Goal: Task Accomplishment & Management: Use online tool/utility

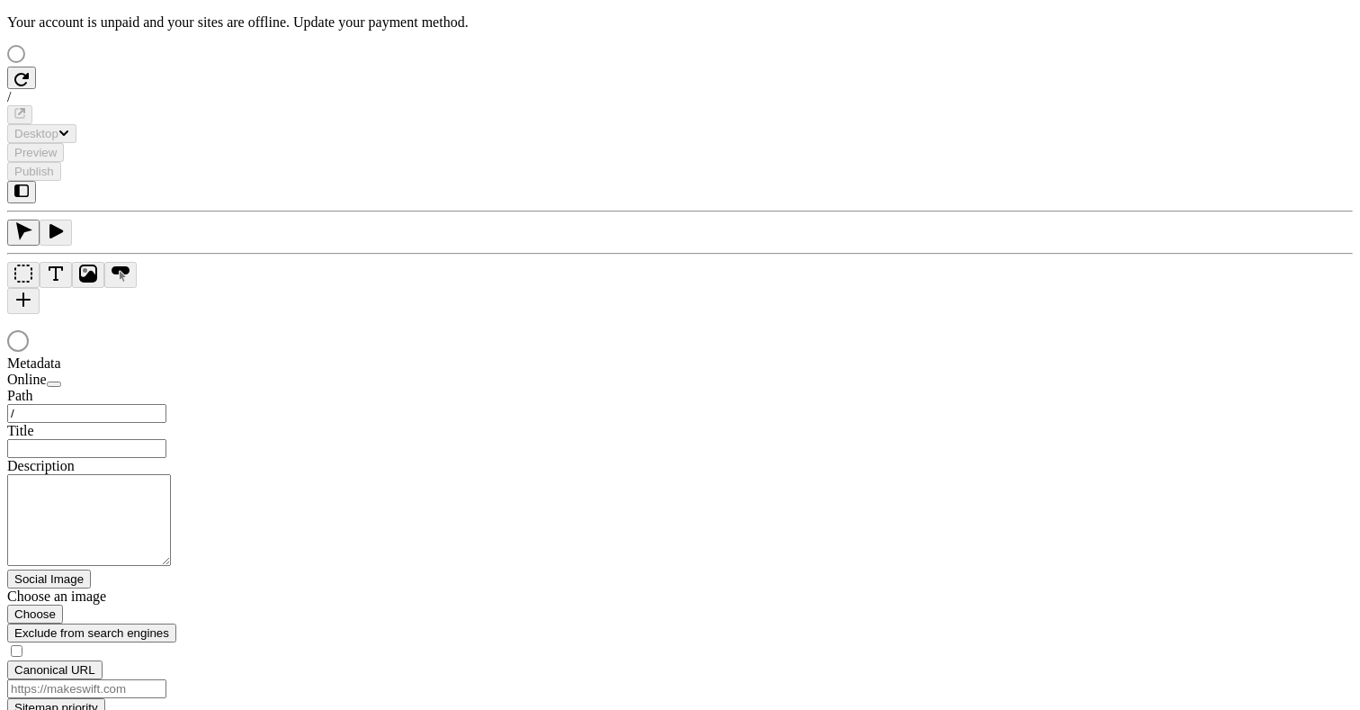
type input "/text-heavy-example-c"
type input "Text Heavy Example C"
click at [773, 355] on div at bounding box center [680, 342] width 1346 height 25
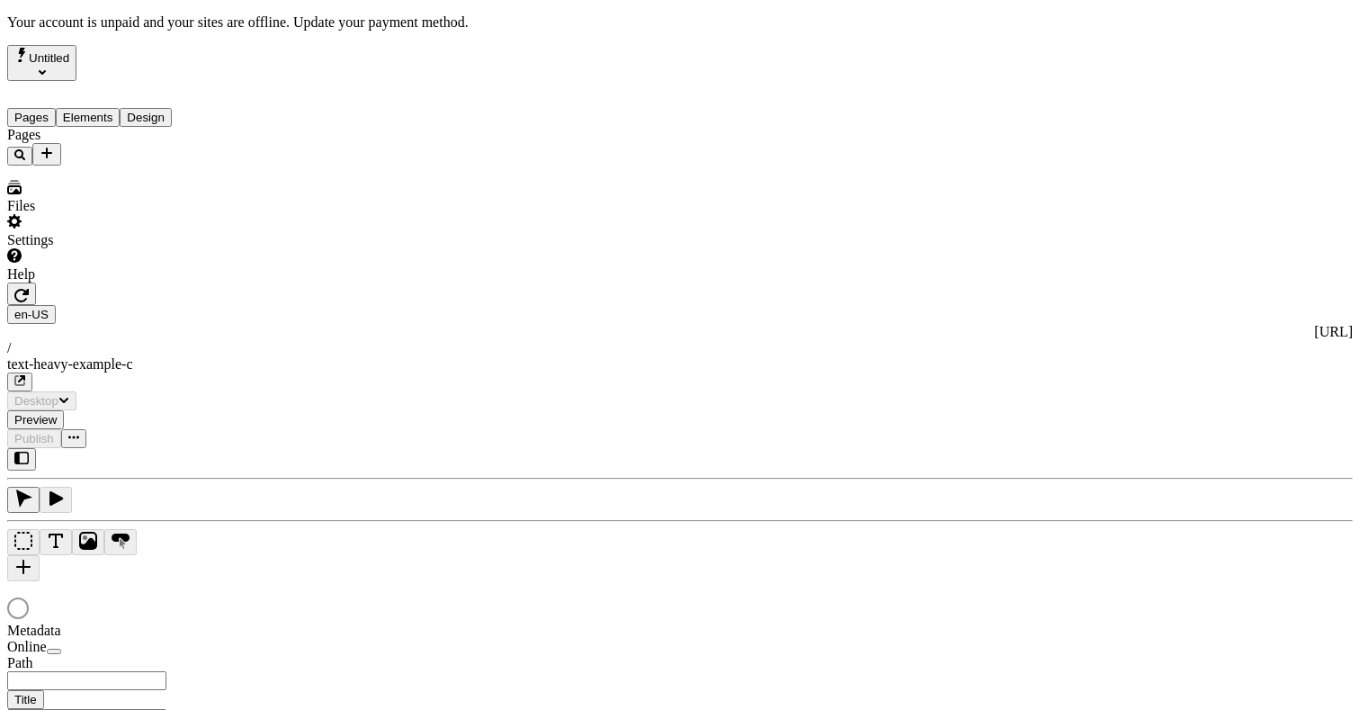
type input "/text-heavy-example-c"
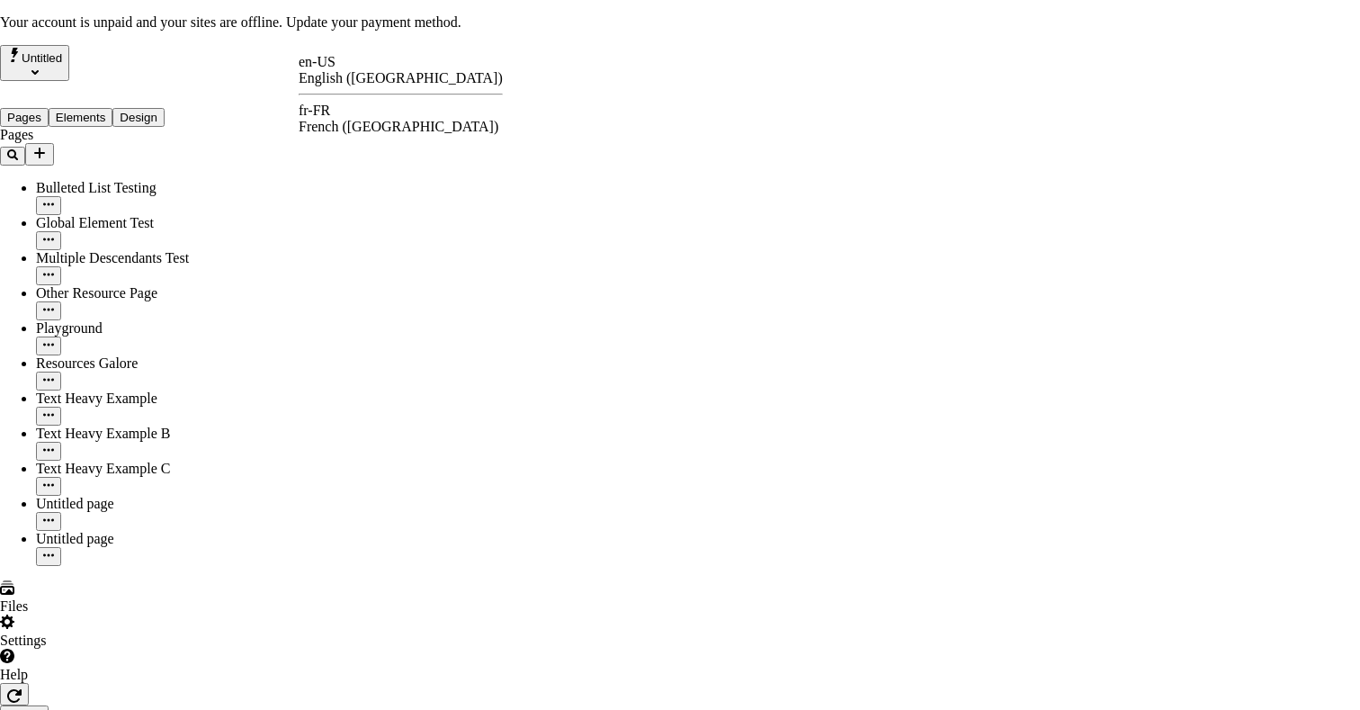
click at [362, 107] on div "fr-FR French ([GEOGRAPHIC_DATA])" at bounding box center [401, 119] width 204 height 32
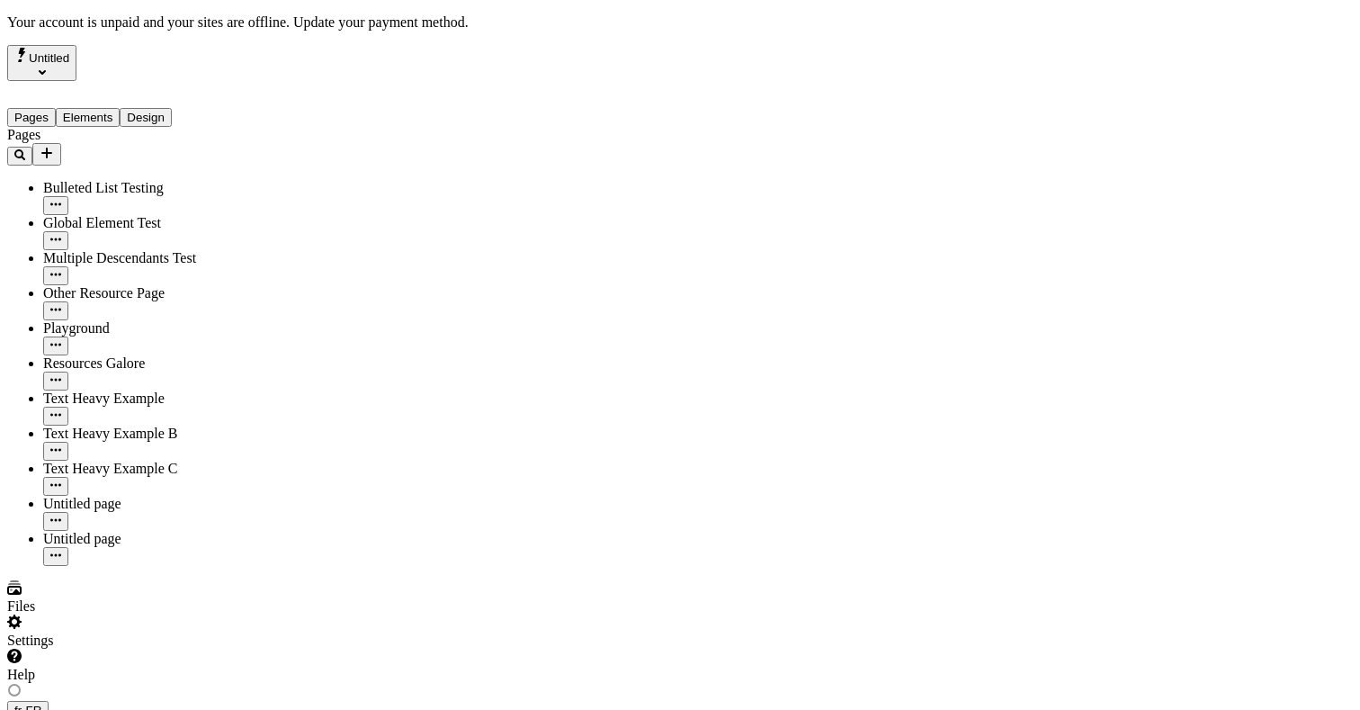
type input "/text-heavy-example-c"
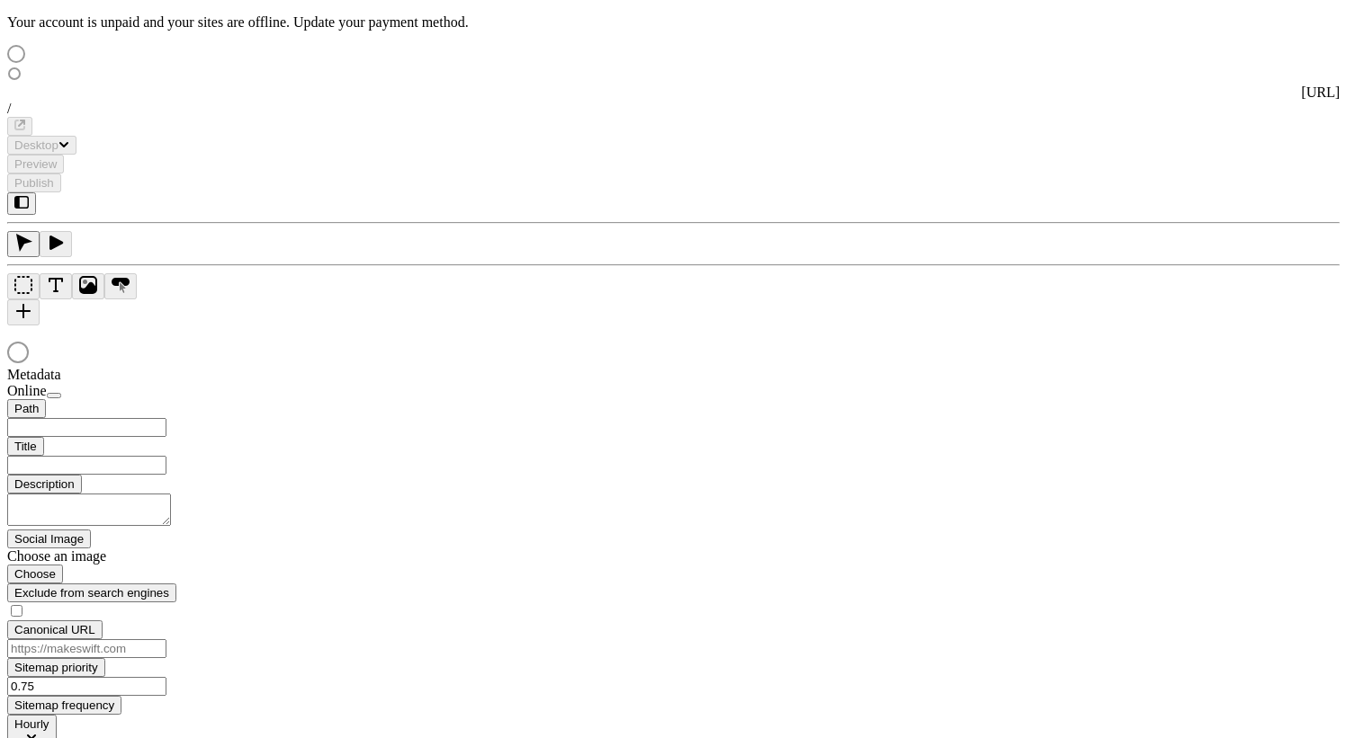
type input "Text Heavy Example C"
type input "/text-heavy-example-c"
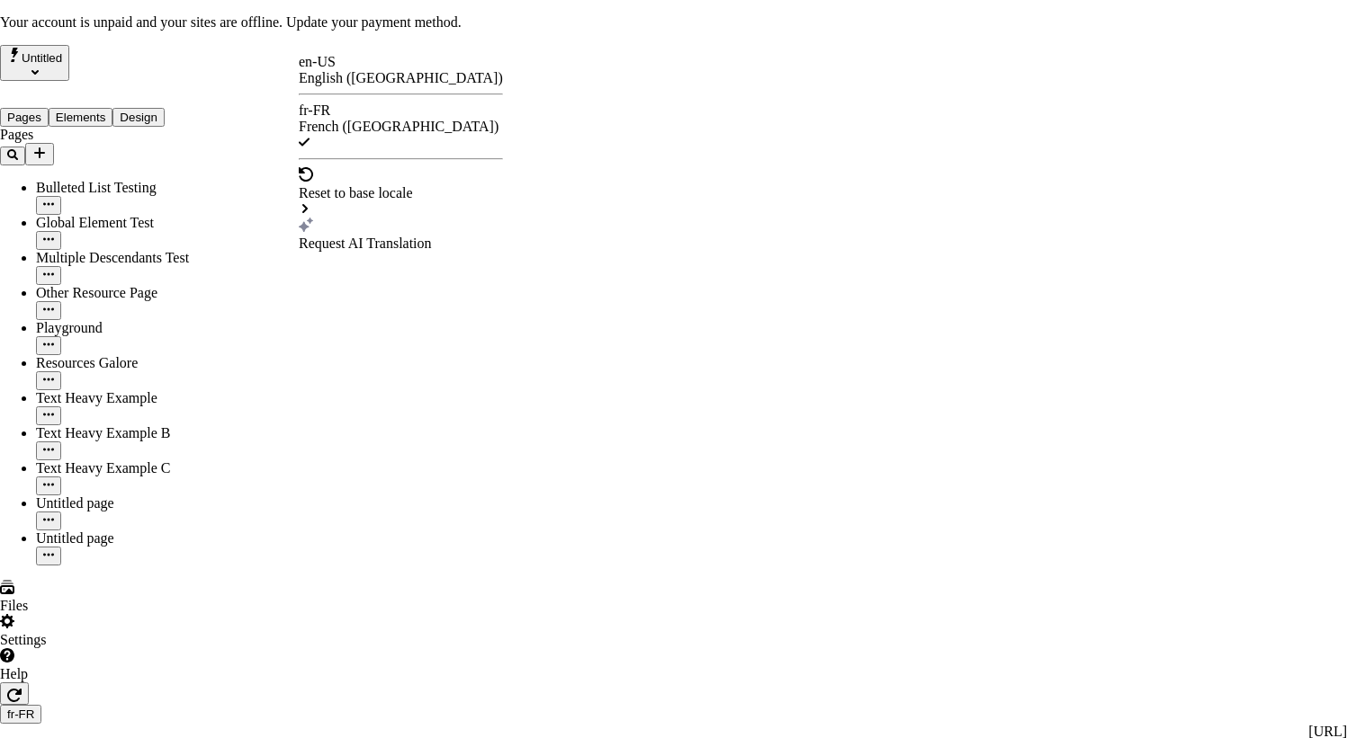
click at [380, 218] on div "Request AI Translation" at bounding box center [401, 235] width 204 height 34
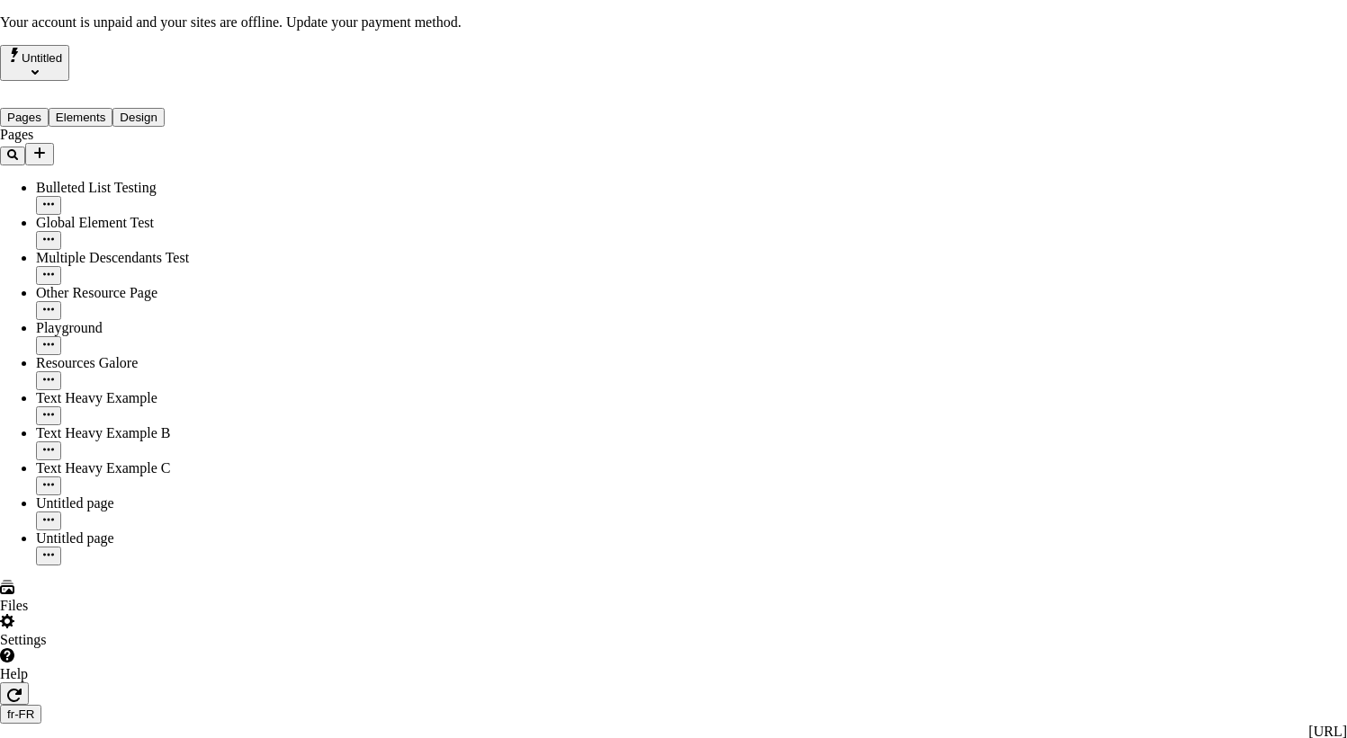
checkbox input "true"
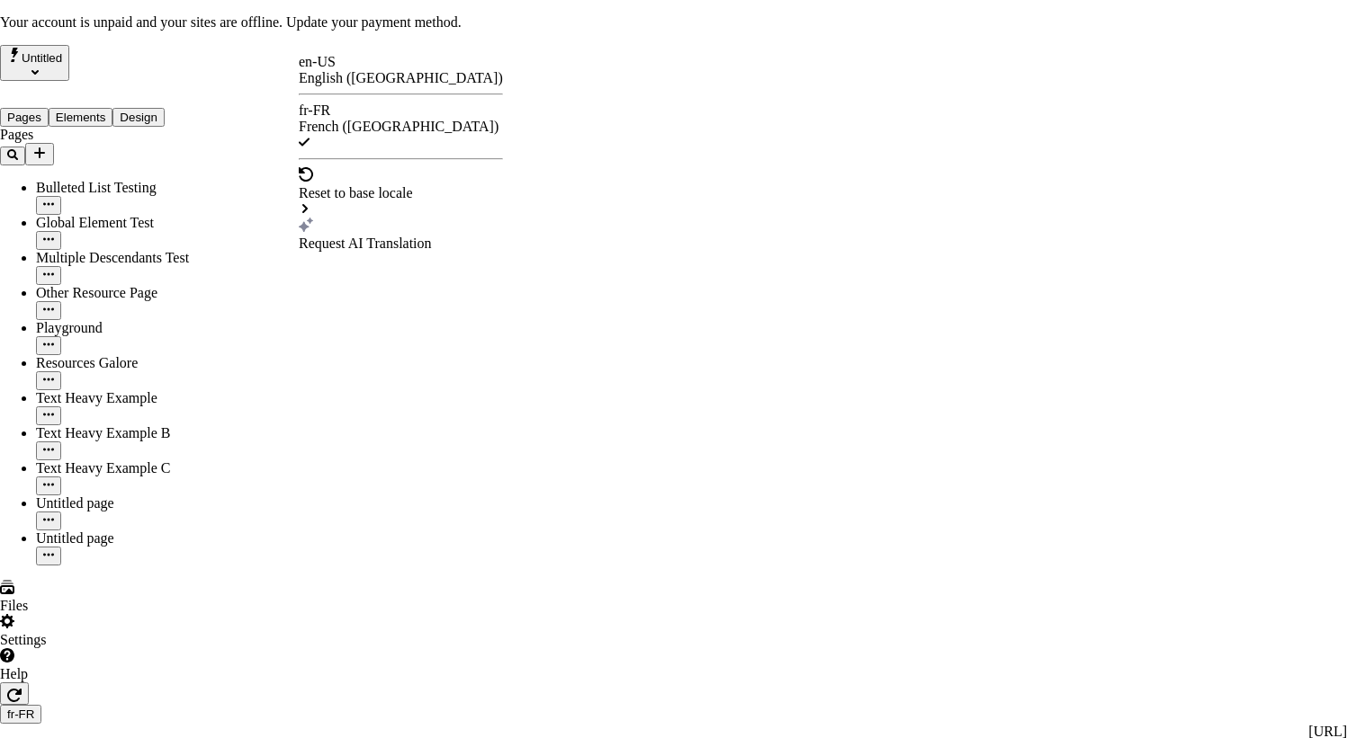
click at [370, 236] on div "Request AI Translation" at bounding box center [401, 244] width 204 height 16
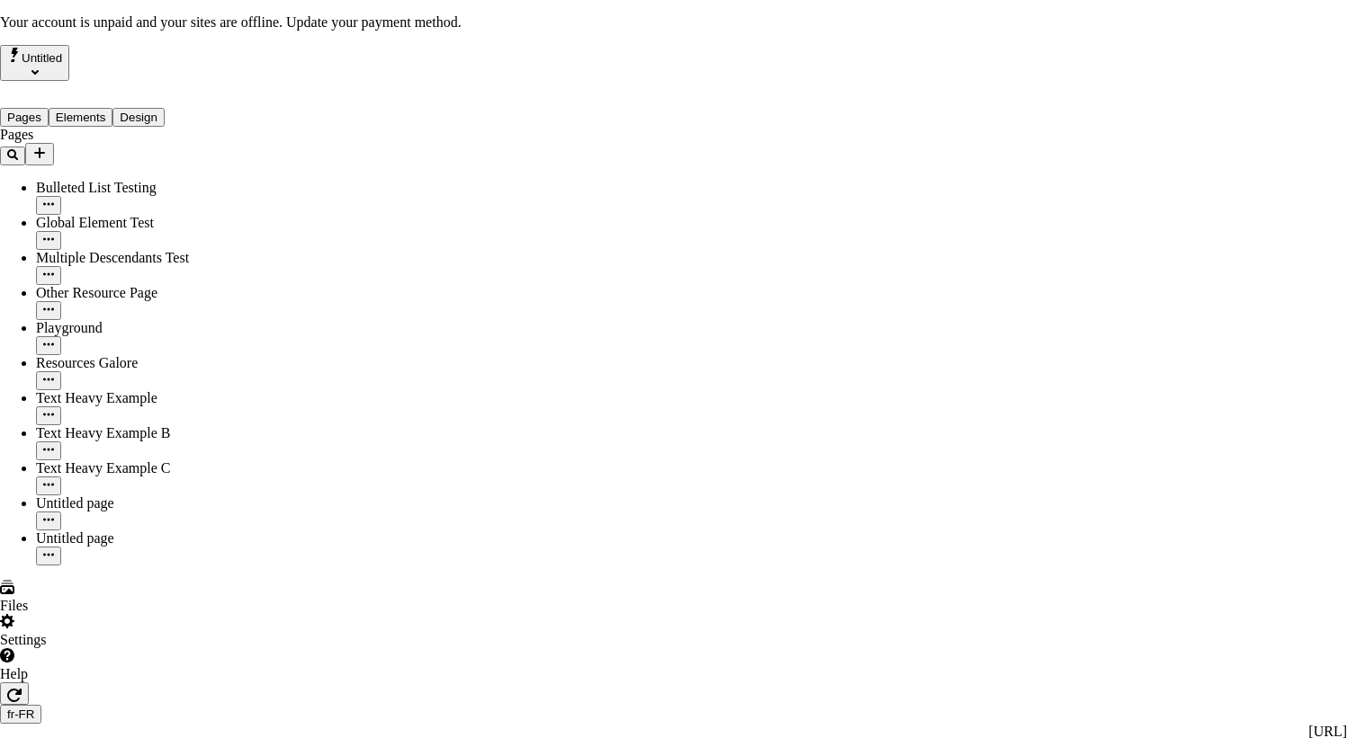
checkbox input "true"
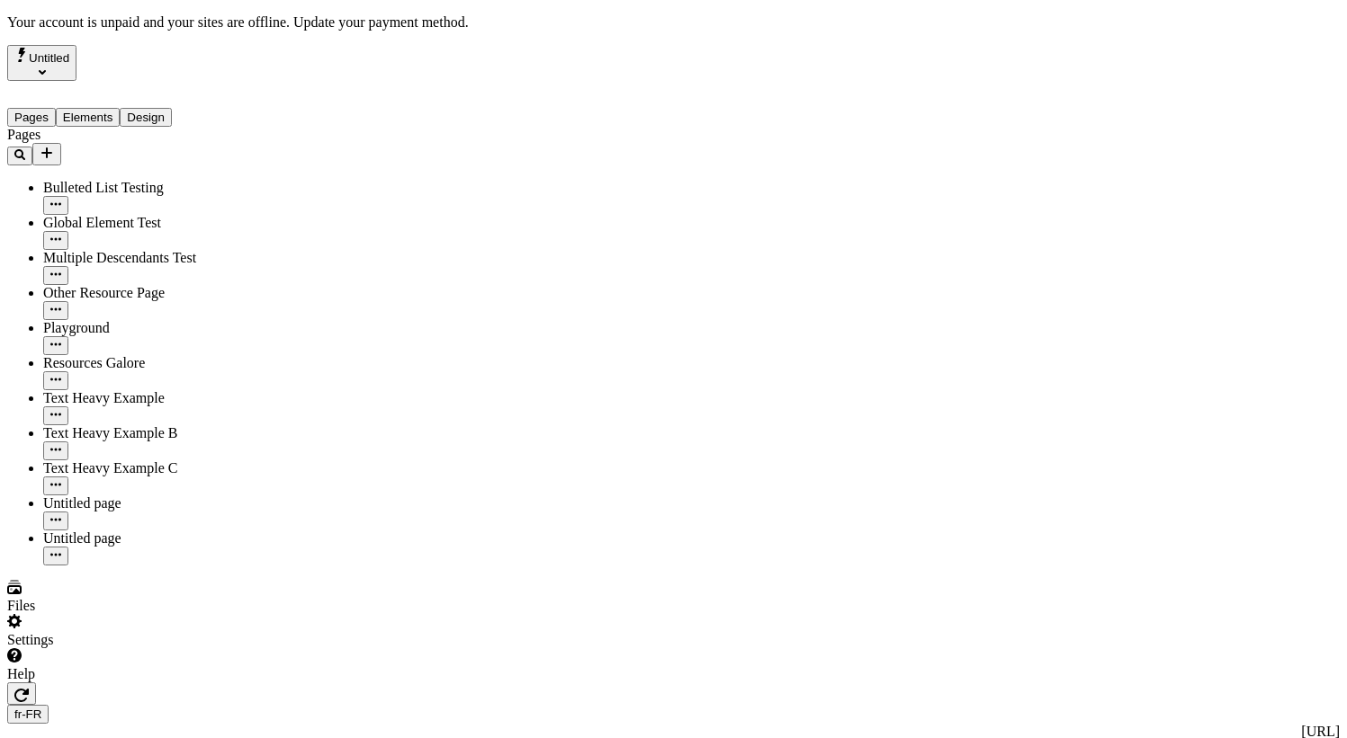
click at [217, 683] on div at bounding box center [115, 683] width 216 height 0
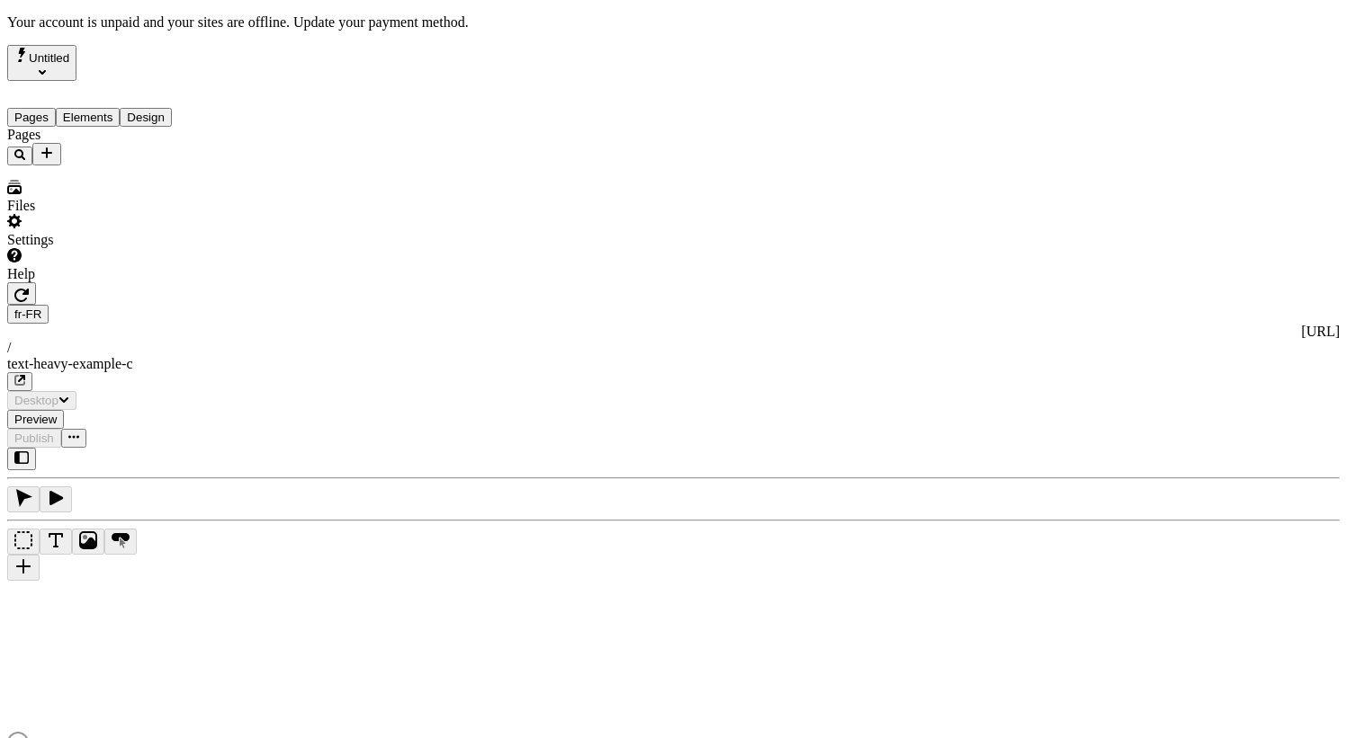
type input "/text-heavy-example-c"
type input "Text Heavy Example C"
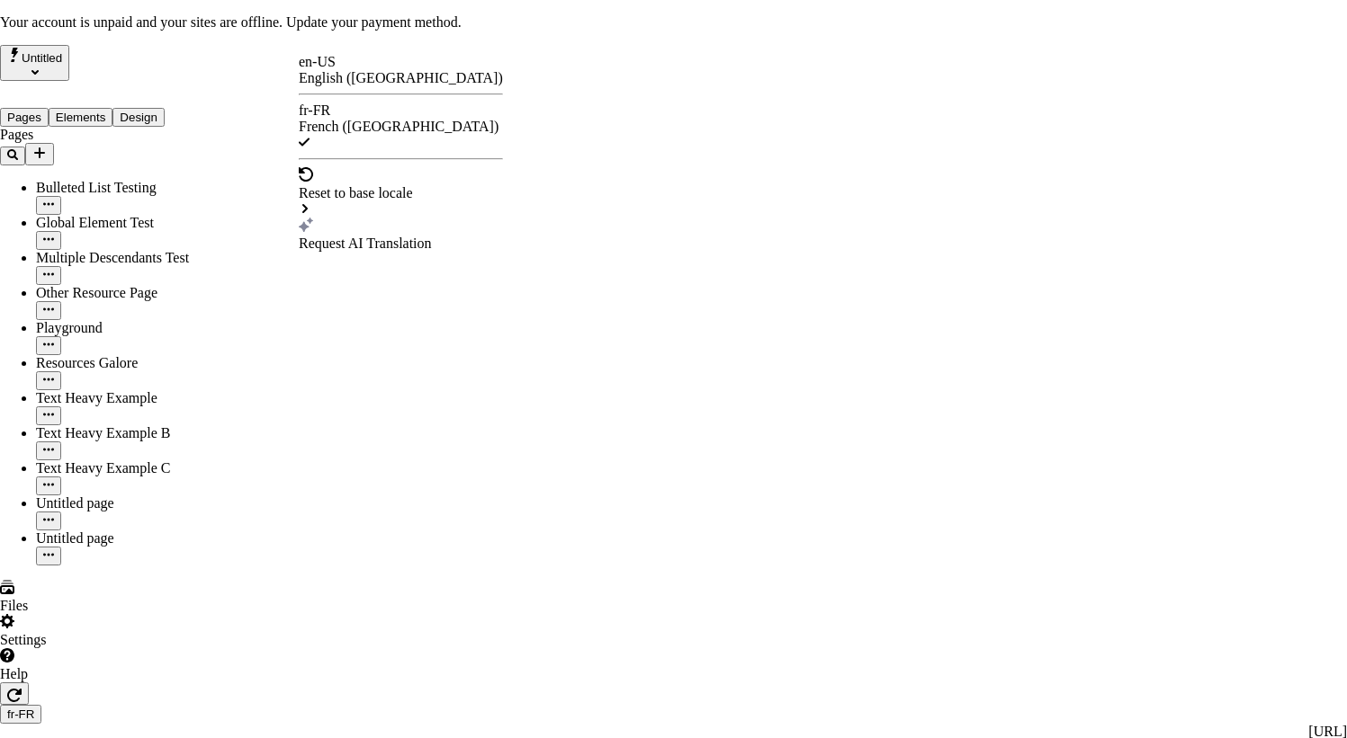
click at [393, 236] on div "Request AI Translation" at bounding box center [401, 244] width 204 height 16
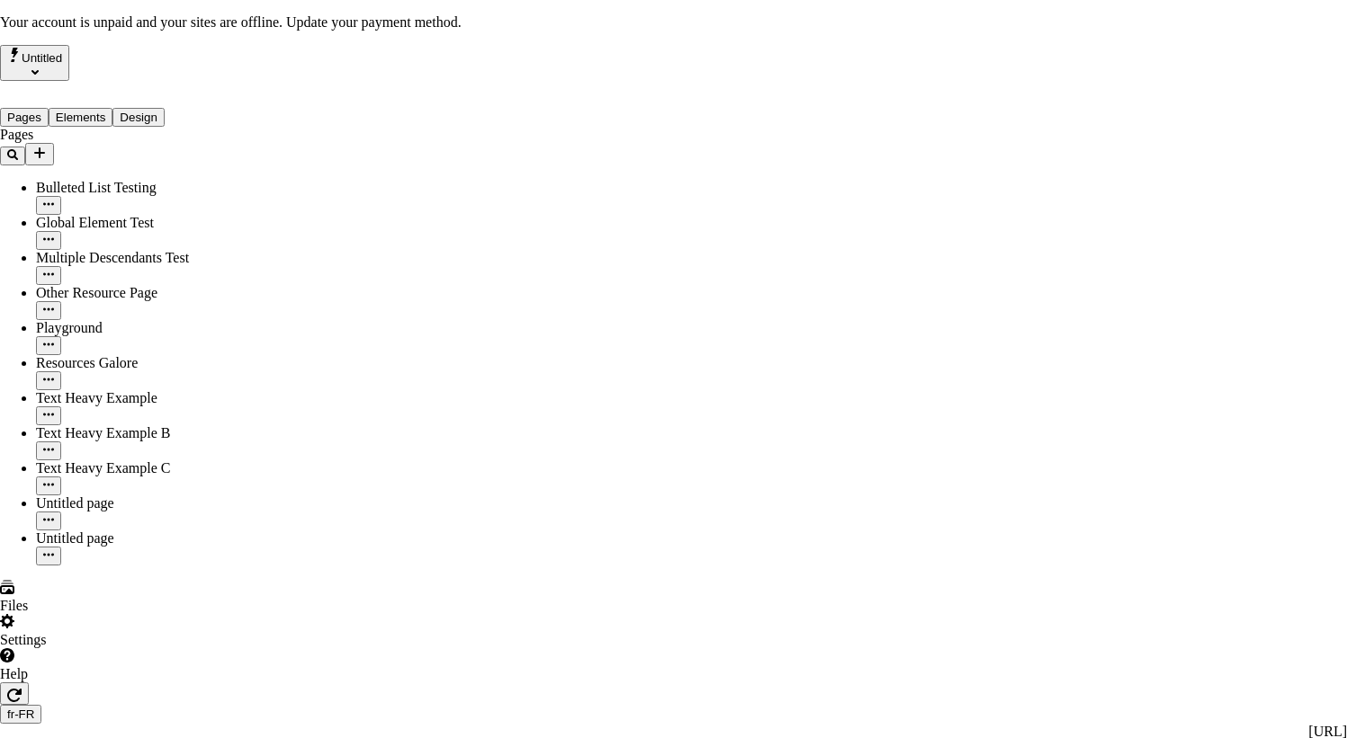
checkbox input "true"
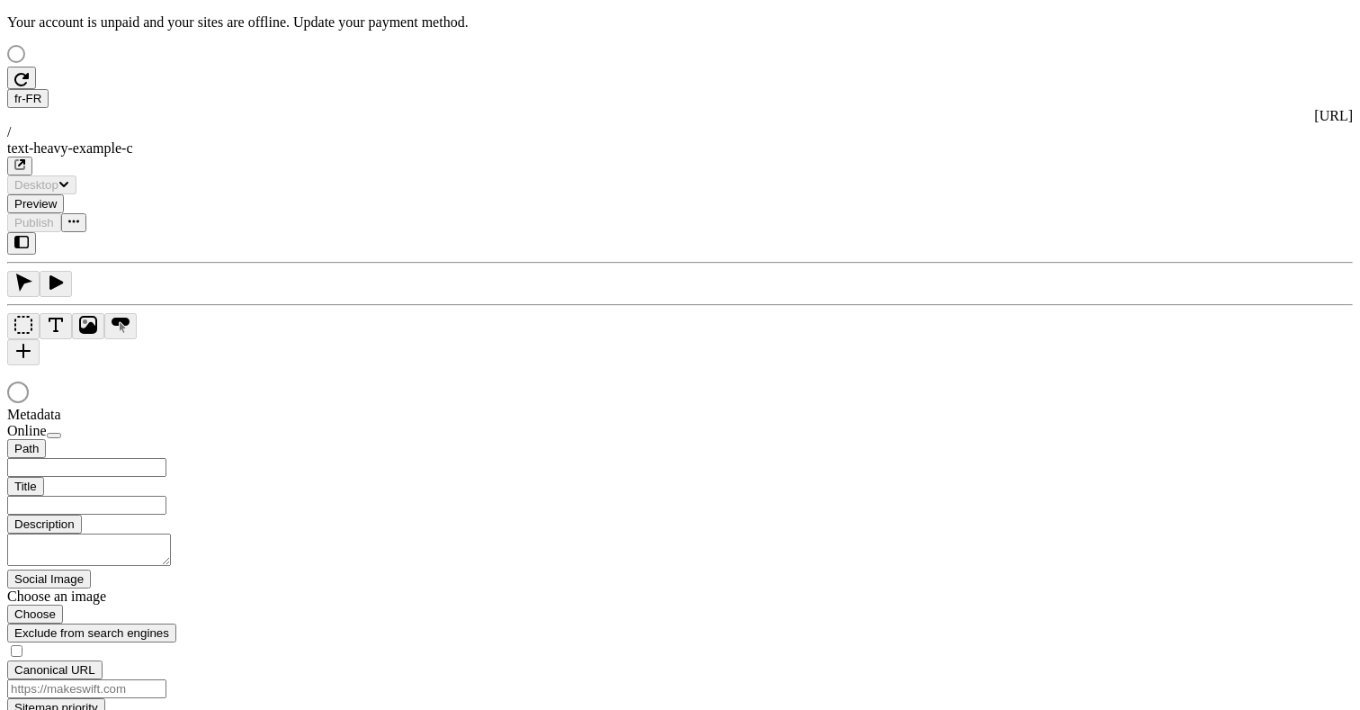
type input "/text-heavy-example-c"
type input "Text Heavy Example C"
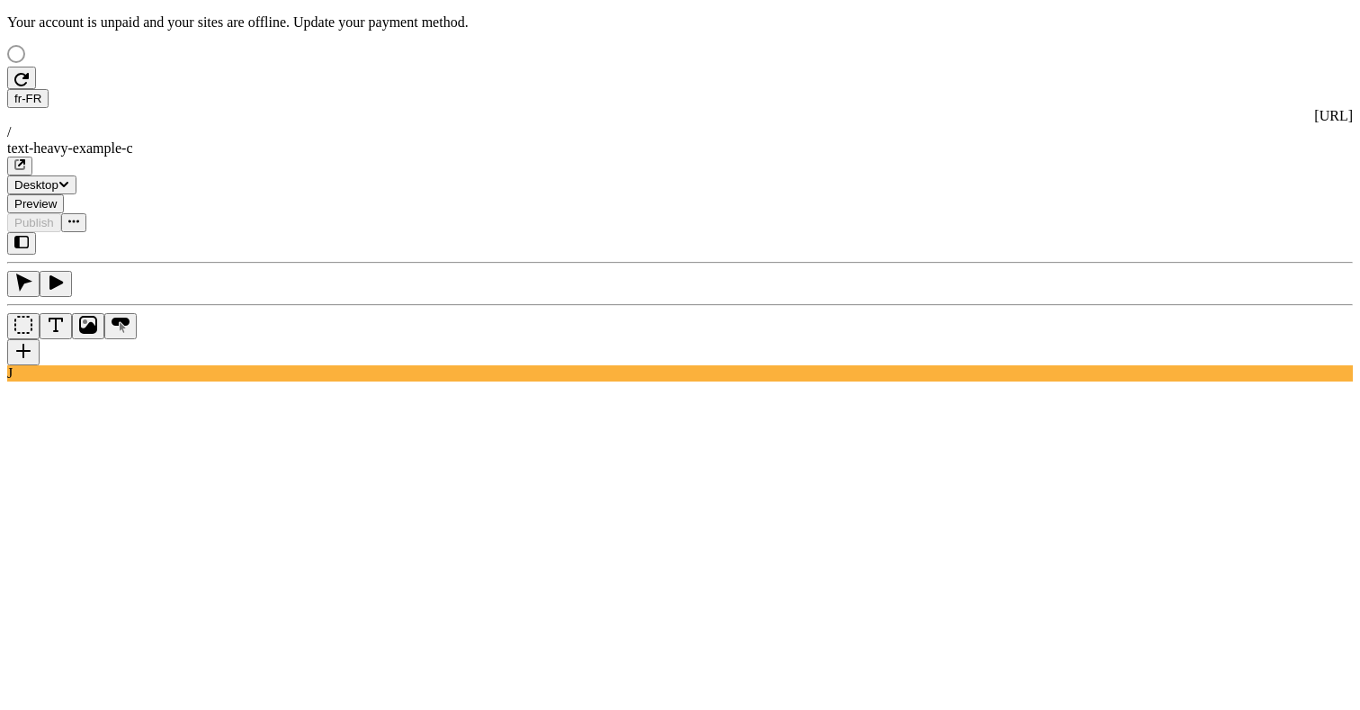
click at [255, 381] on div "J" at bounding box center [680, 306] width 1346 height 149
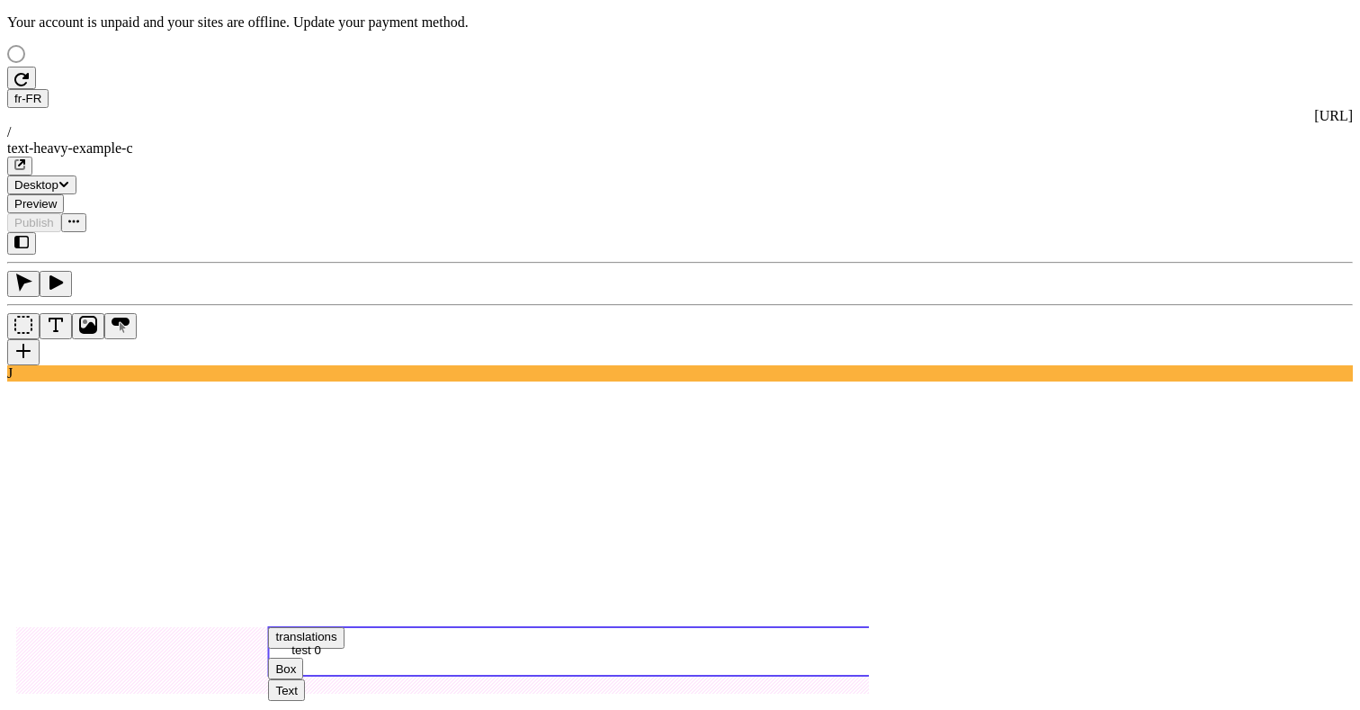
scroll to position [20, 0]
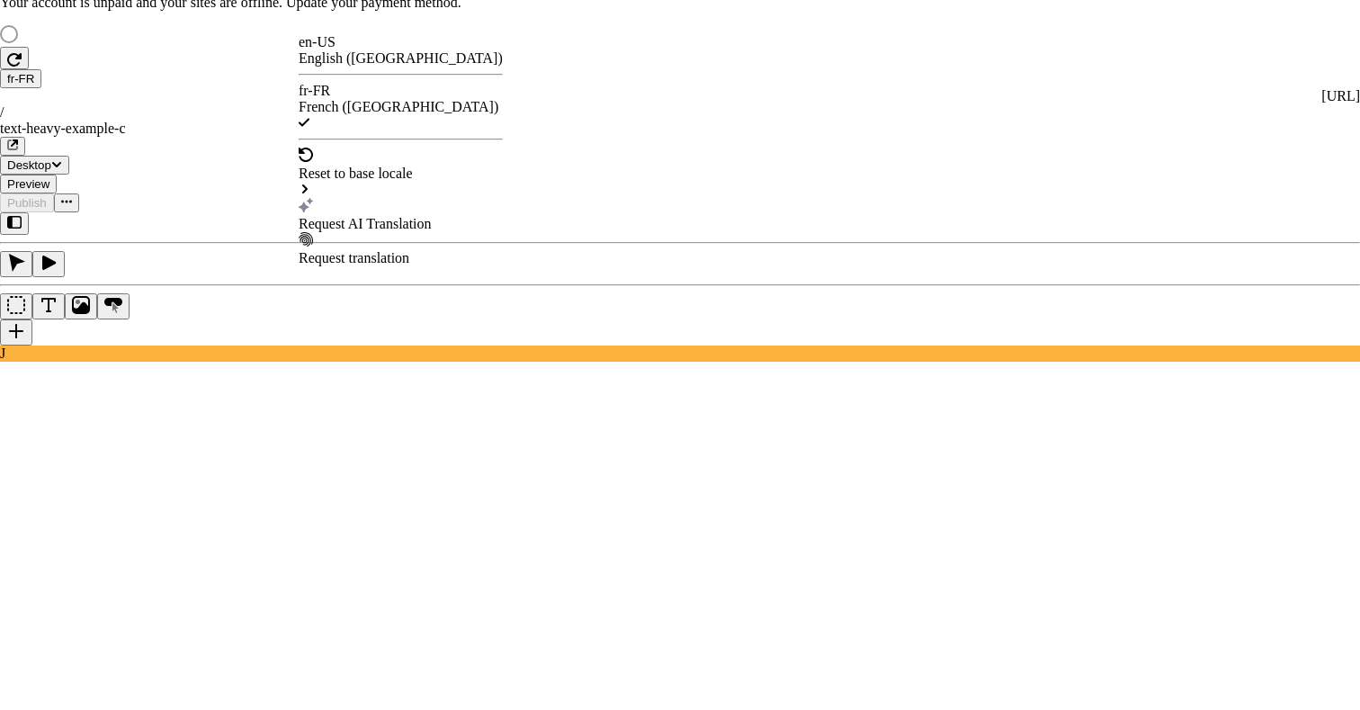
click at [351, 216] on div "Request AI Translation" at bounding box center [401, 224] width 204 height 16
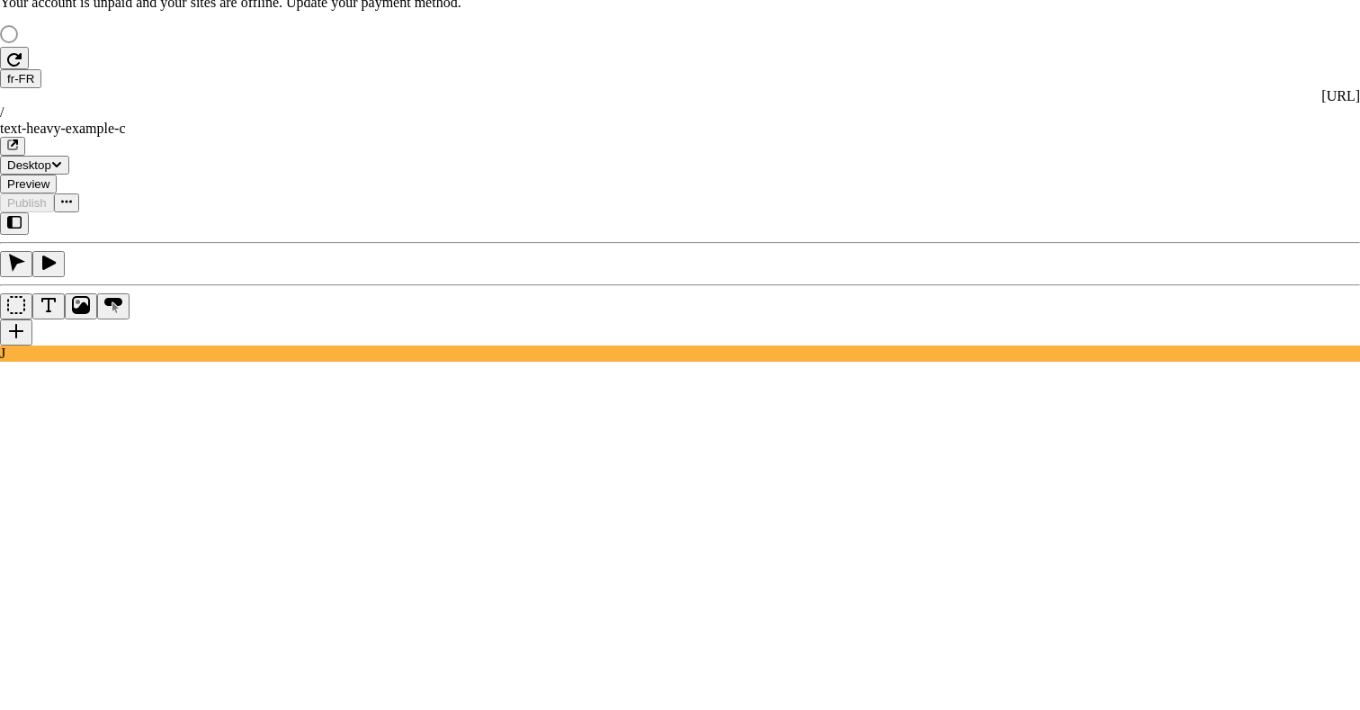
checkbox input "true"
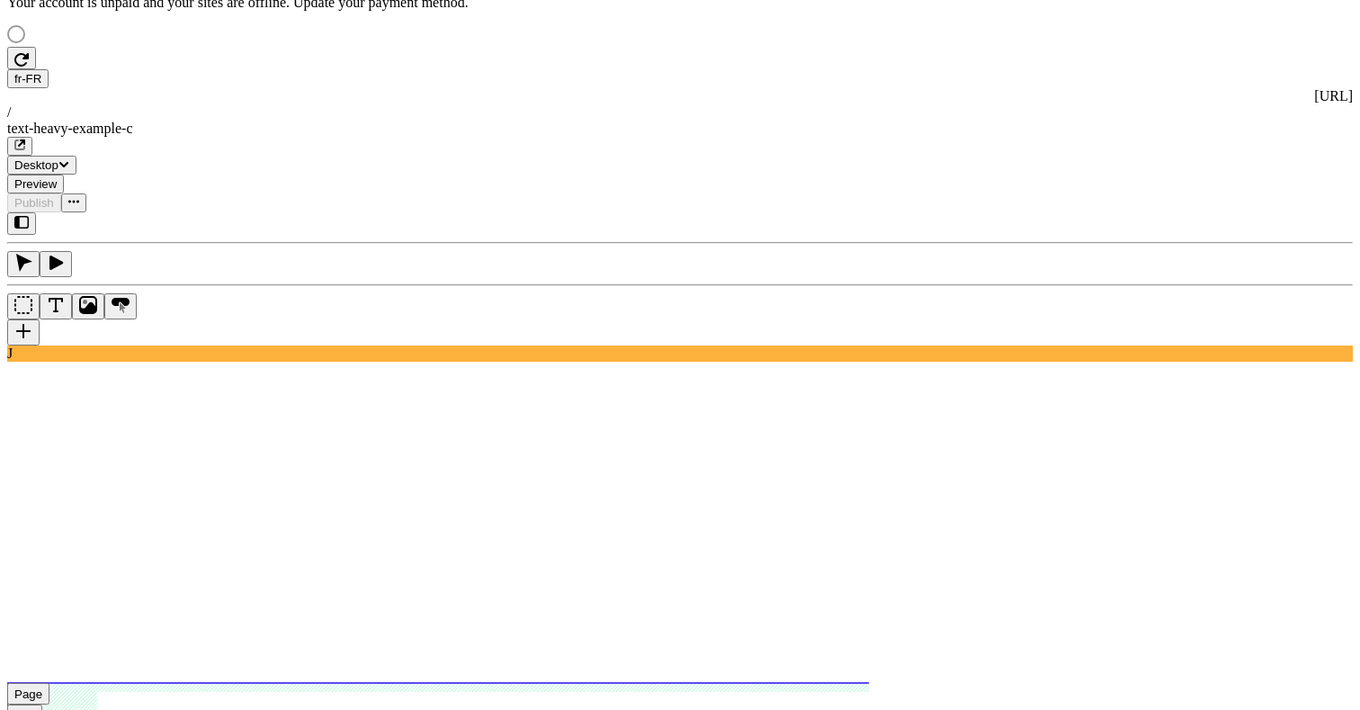
click at [238, 362] on div "J" at bounding box center [680, 286] width 1346 height 149
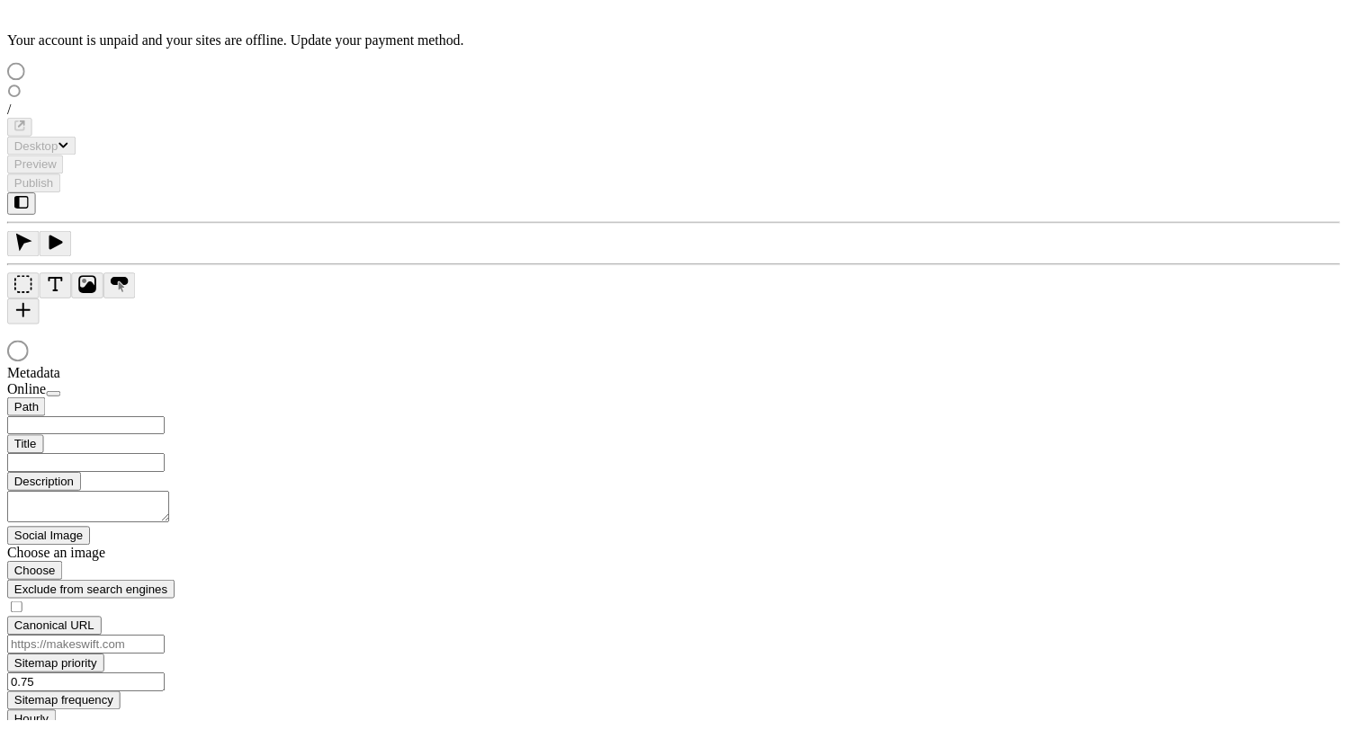
scroll to position [20, 0]
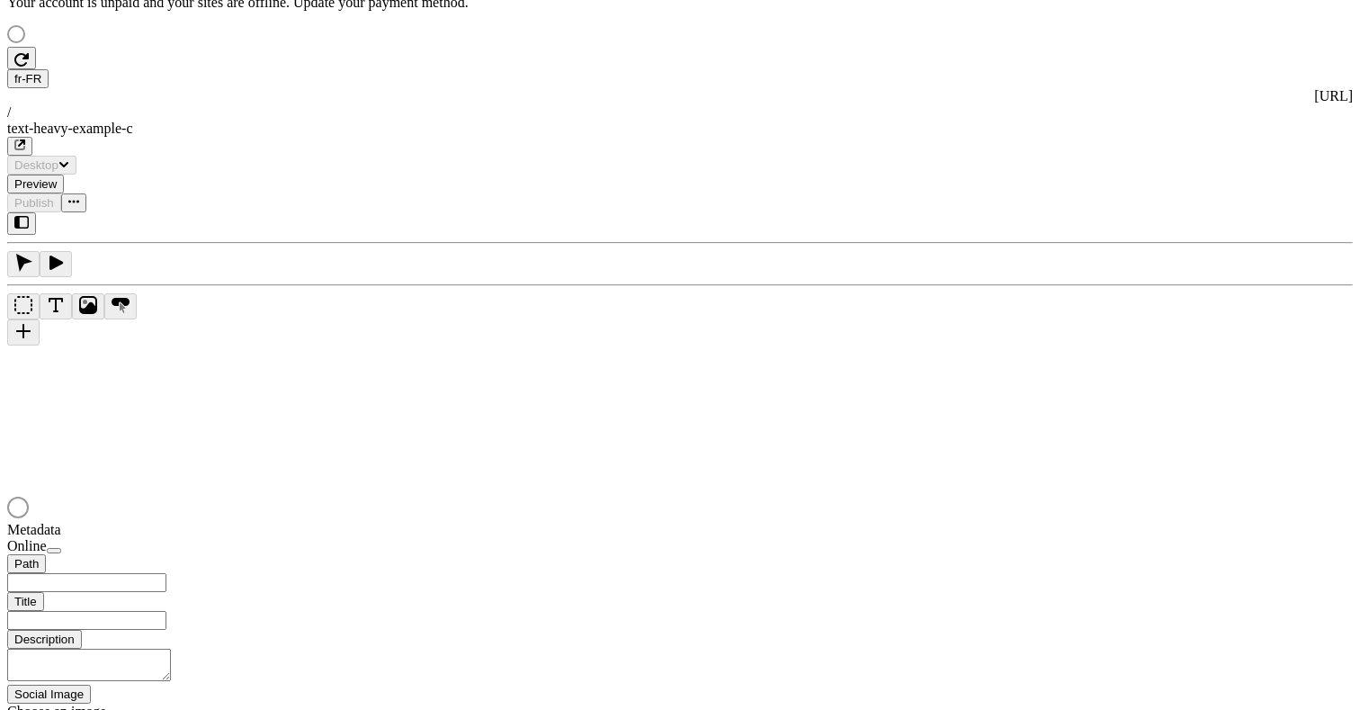
type input "/text-heavy-example-c"
type input "Text Heavy Example C"
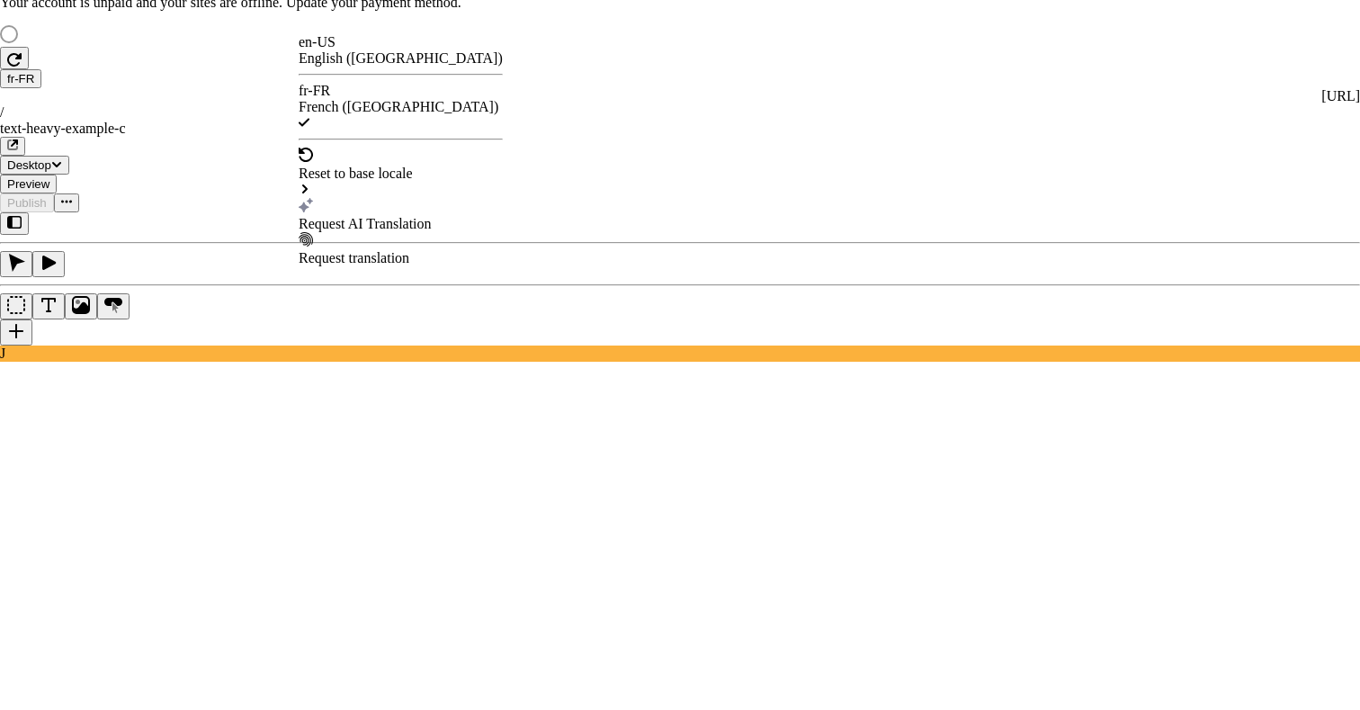
click at [345, 216] on div "Request AI Translation" at bounding box center [401, 224] width 204 height 16
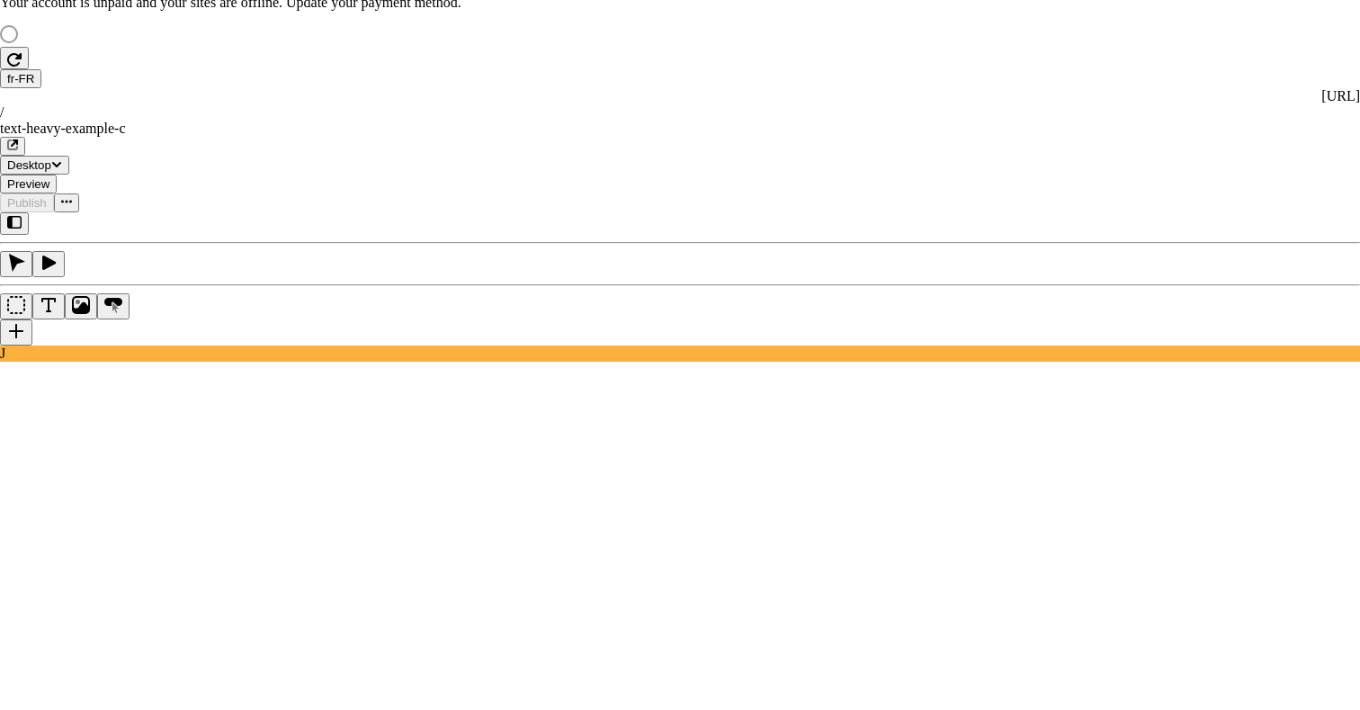
checkbox input "true"
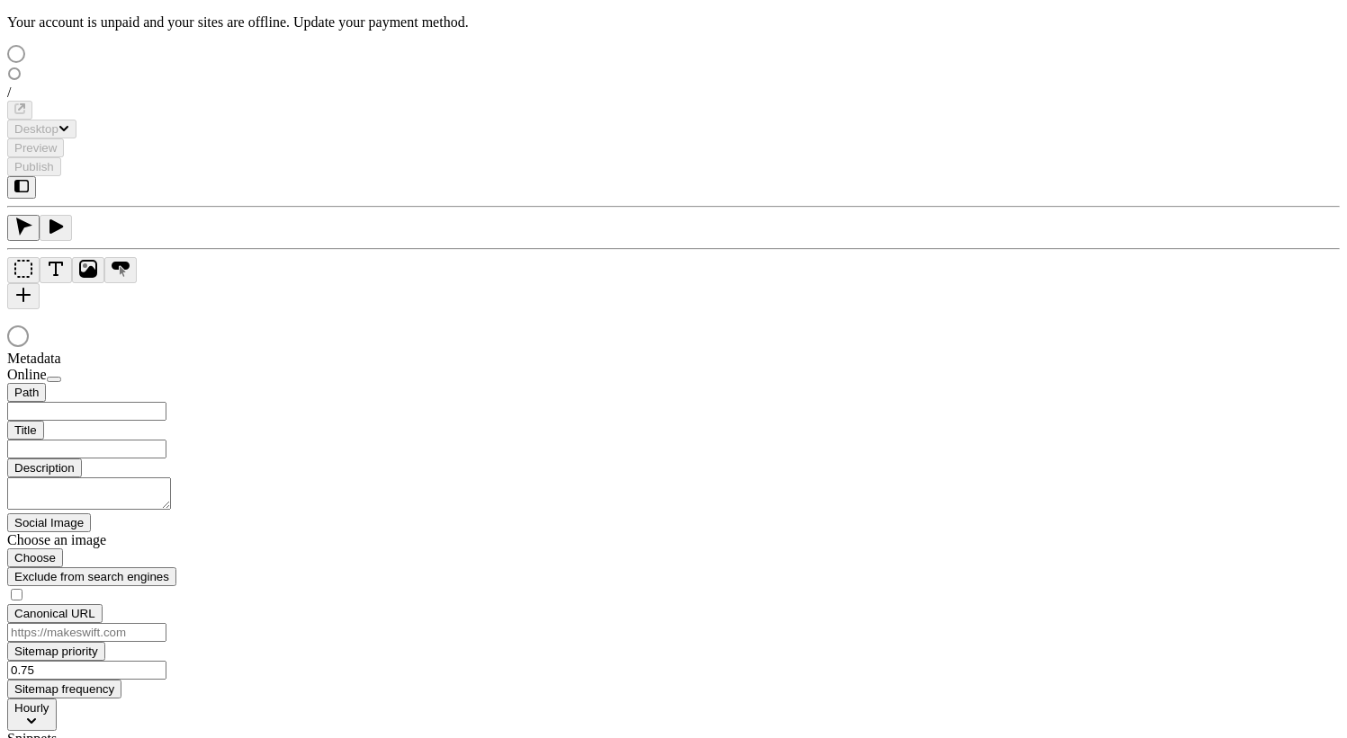
scroll to position [20, 0]
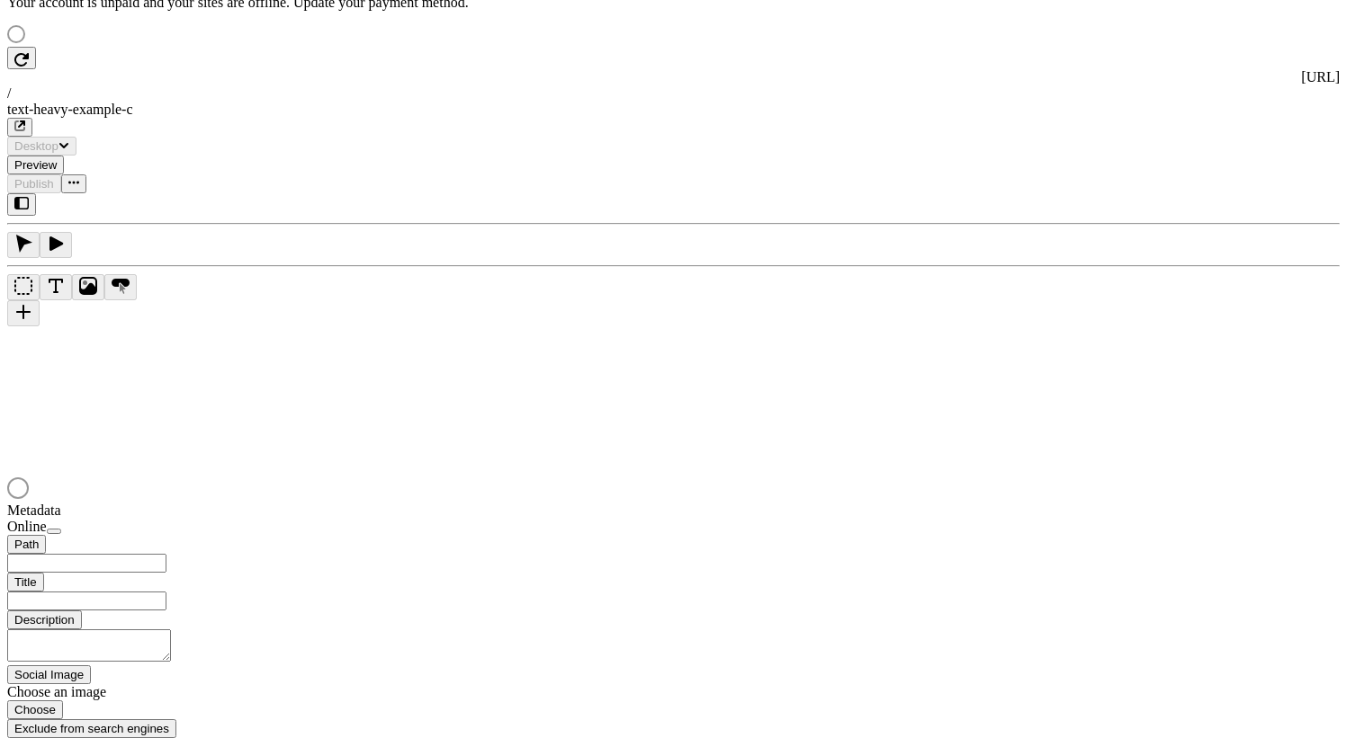
type input "/text-heavy-example-c"
type input "Text Heavy Example C"
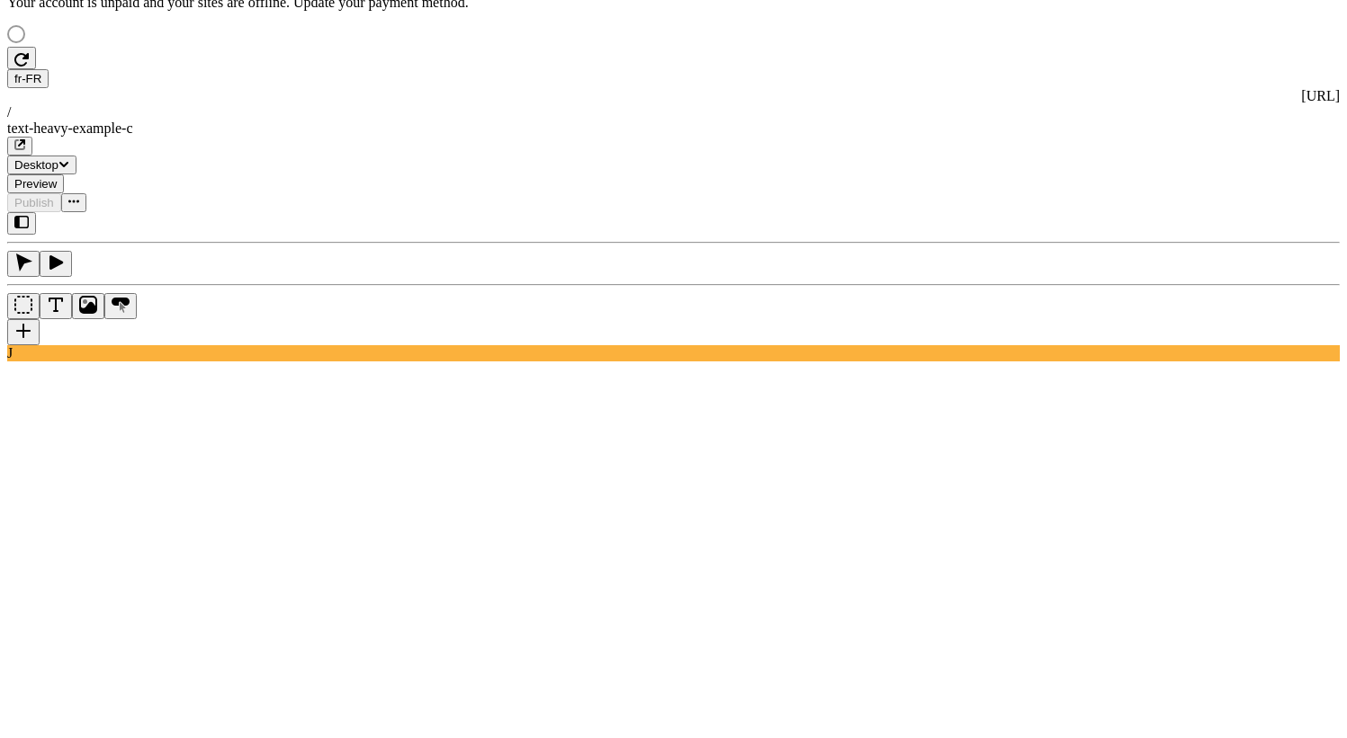
click at [237, 345] on div "J" at bounding box center [673, 286] width 1332 height 149
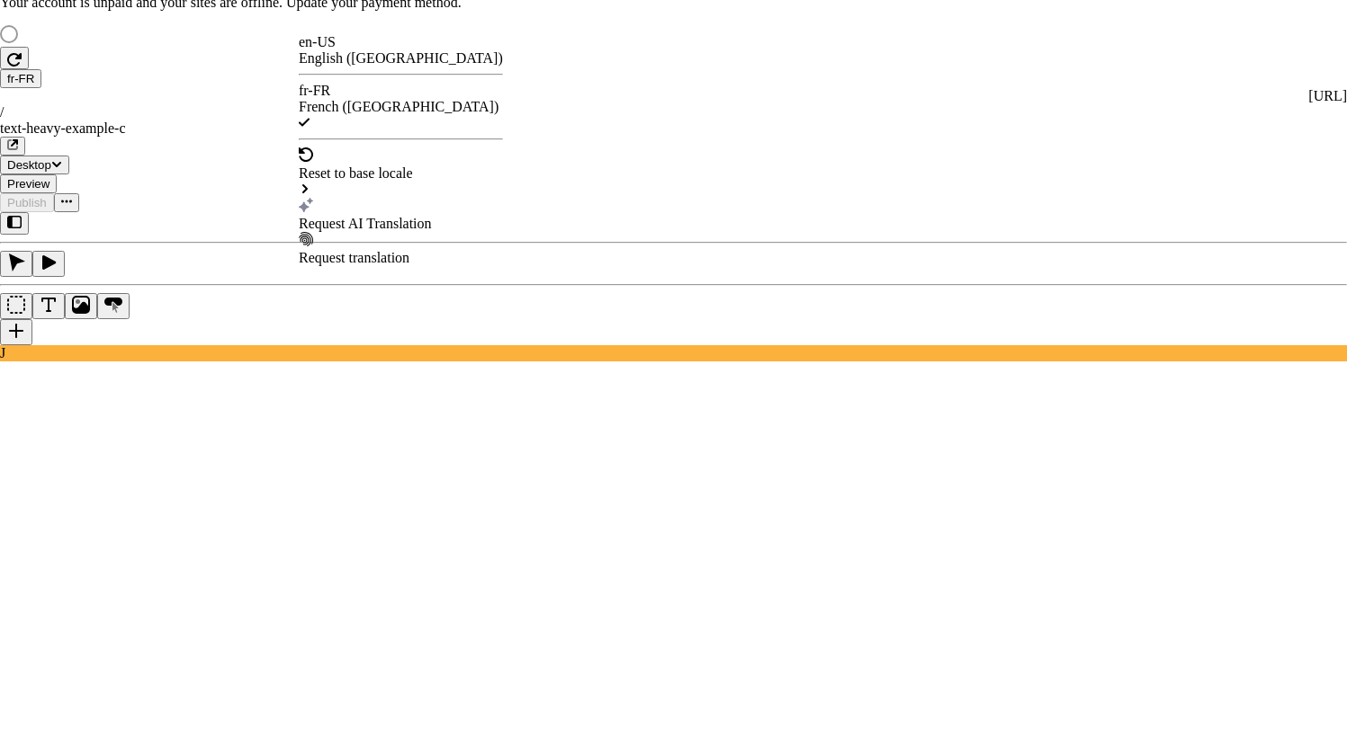
click at [359, 216] on div "Request AI Translation" at bounding box center [401, 224] width 204 height 16
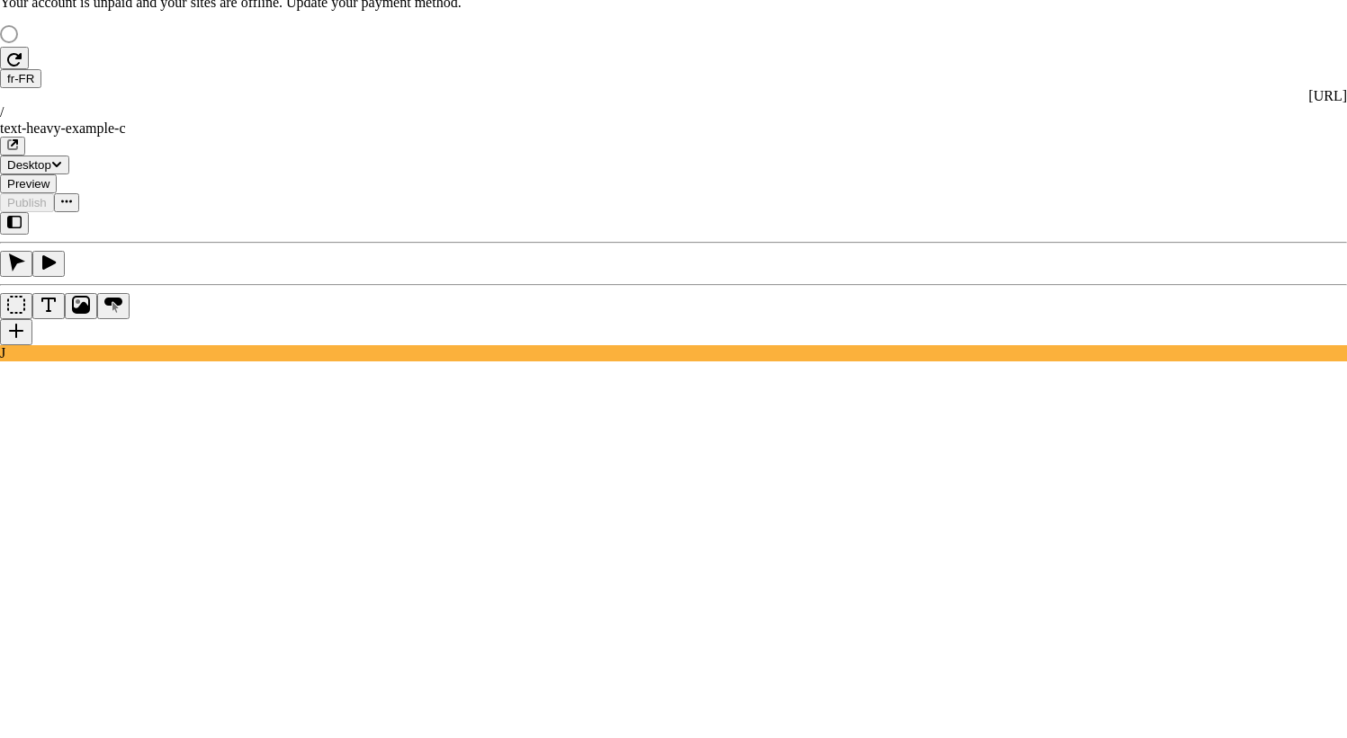
checkbox input "true"
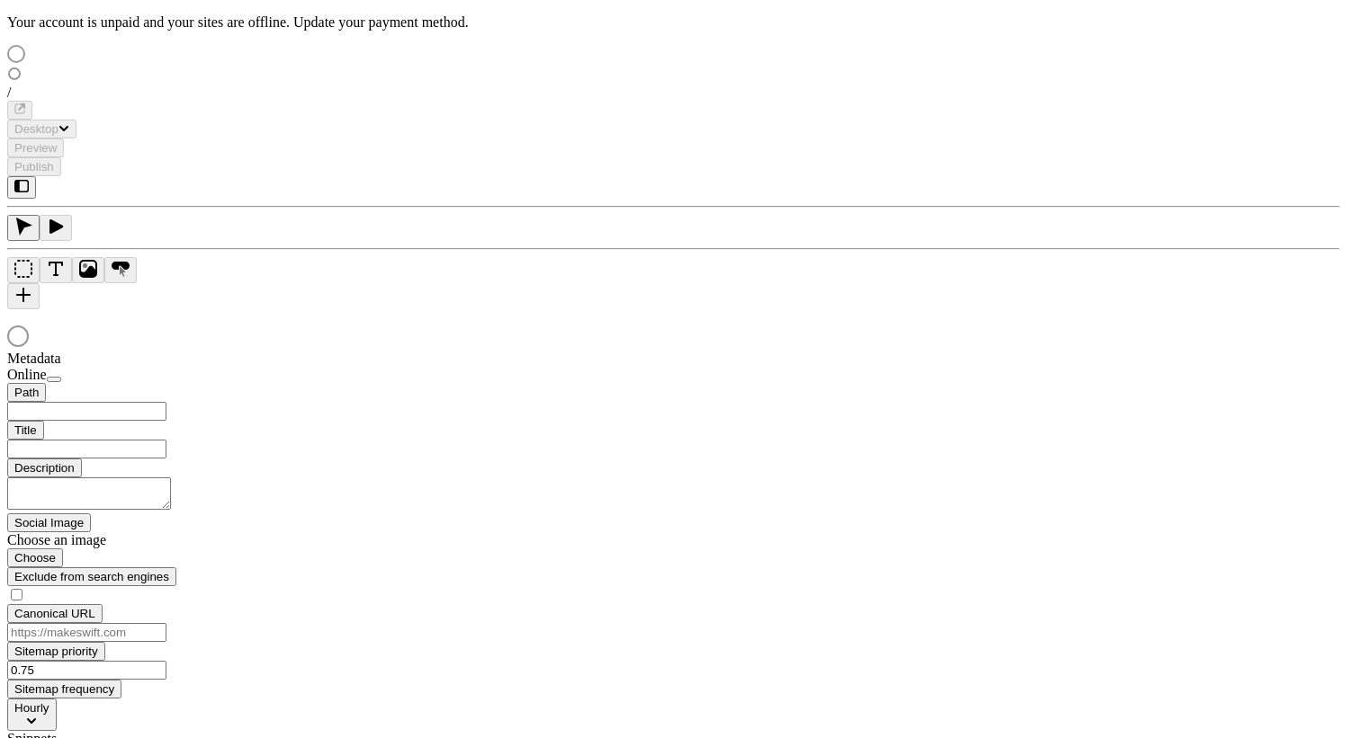
scroll to position [20, 0]
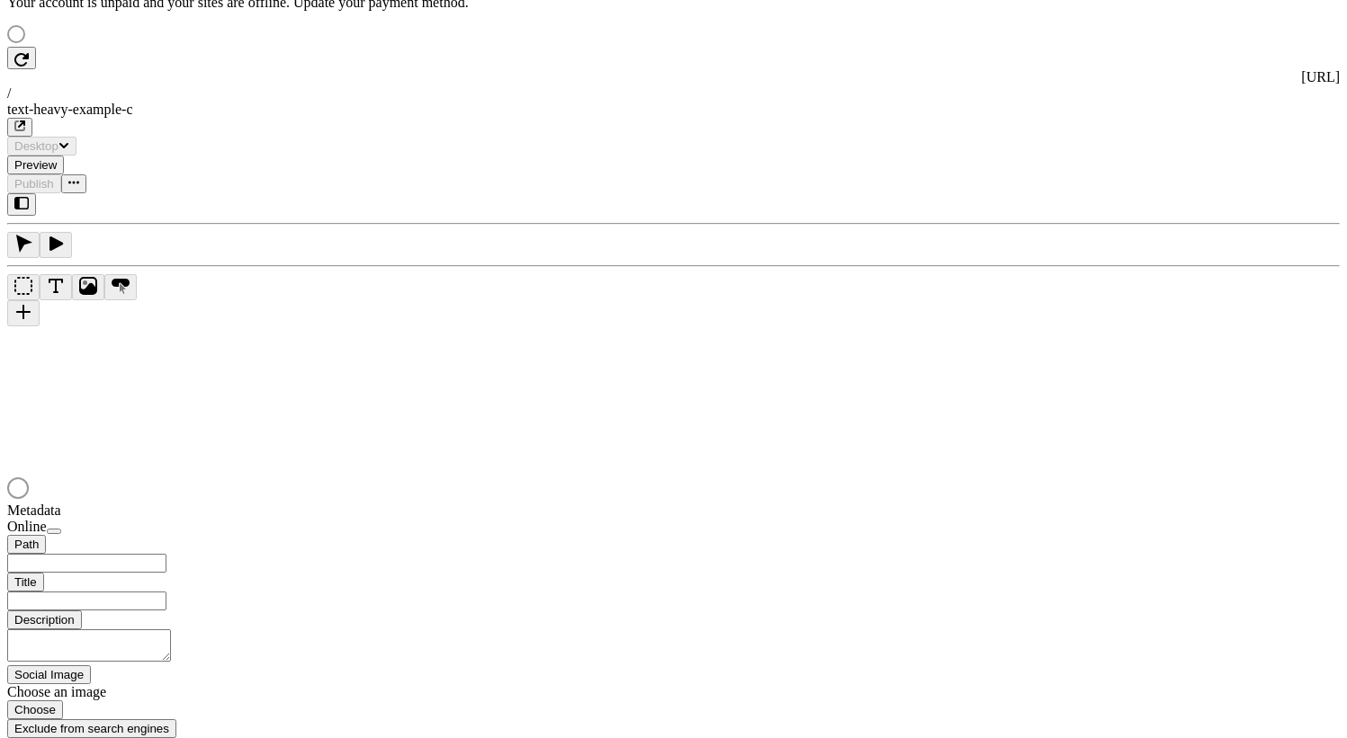
type input "Text Heavy Example C"
type input "/text-heavy-example-c"
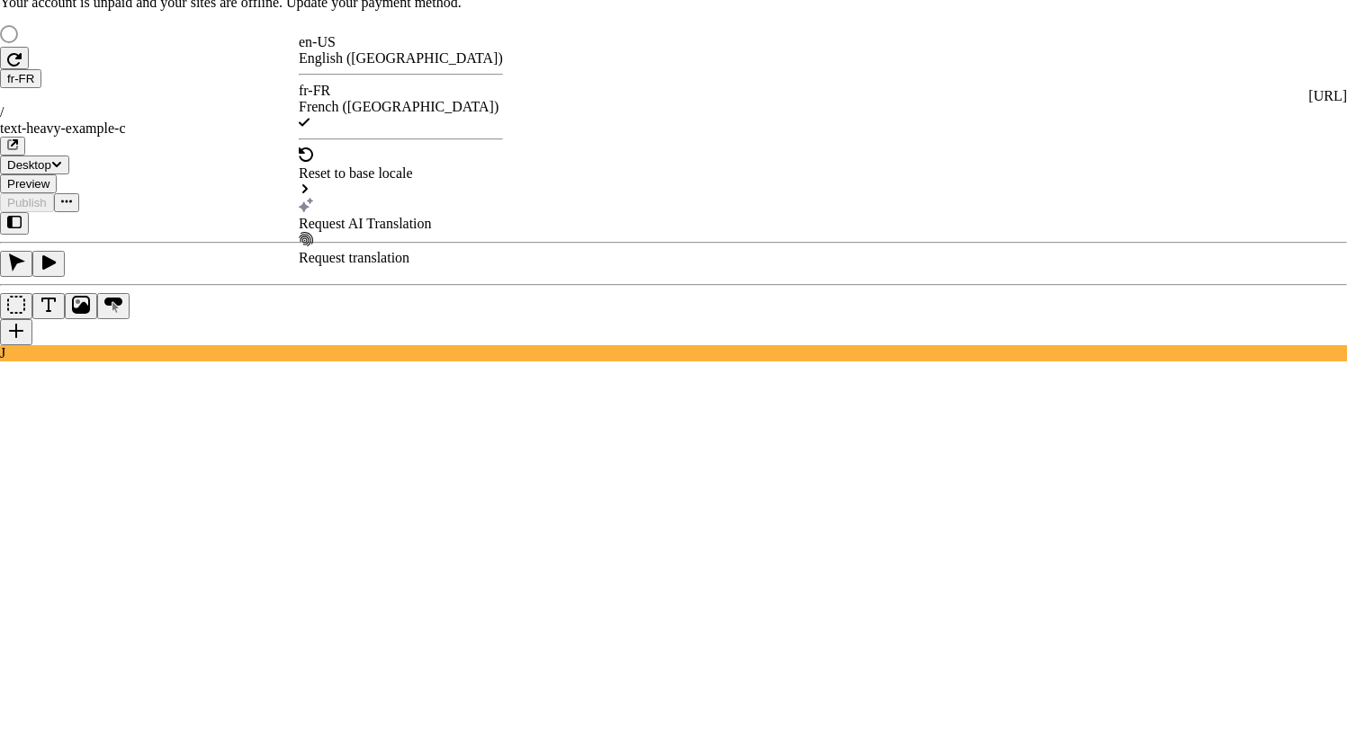
click at [354, 216] on div "Request AI Translation" at bounding box center [401, 224] width 204 height 16
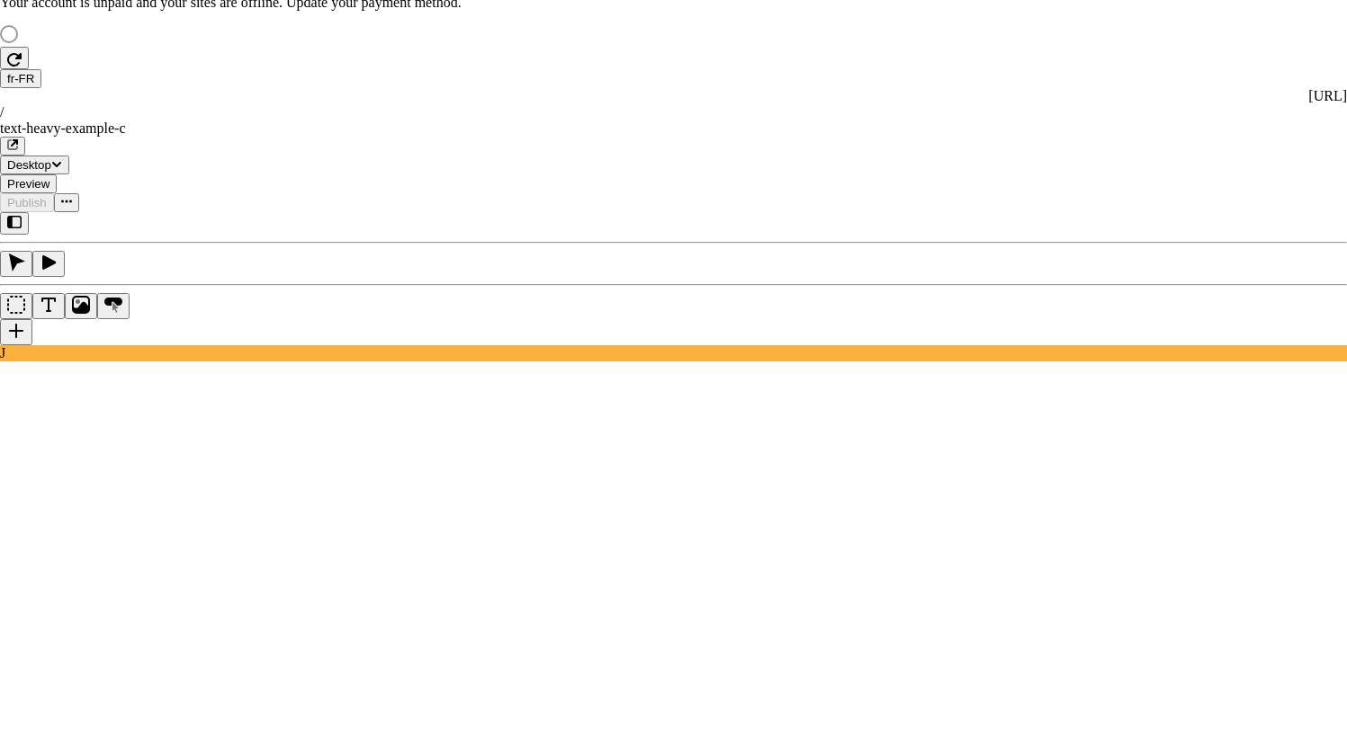
checkbox input "true"
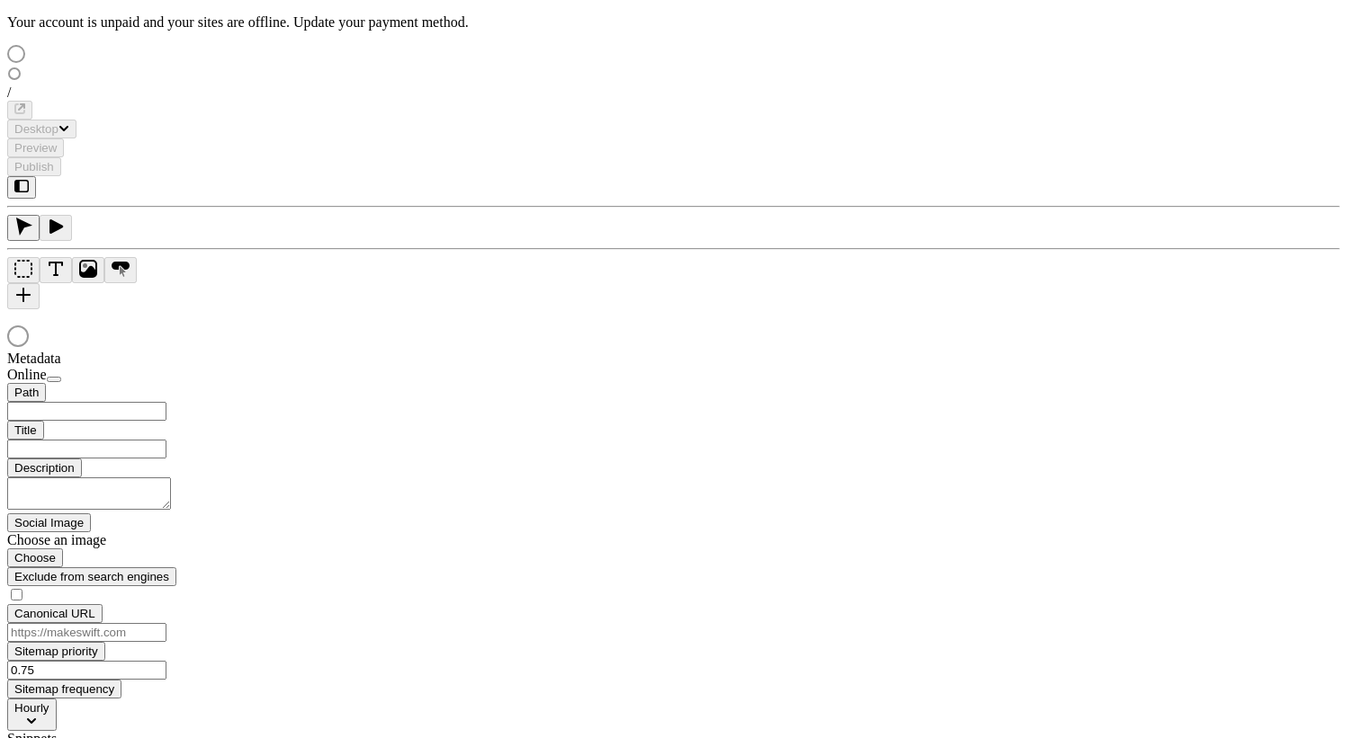
scroll to position [20, 0]
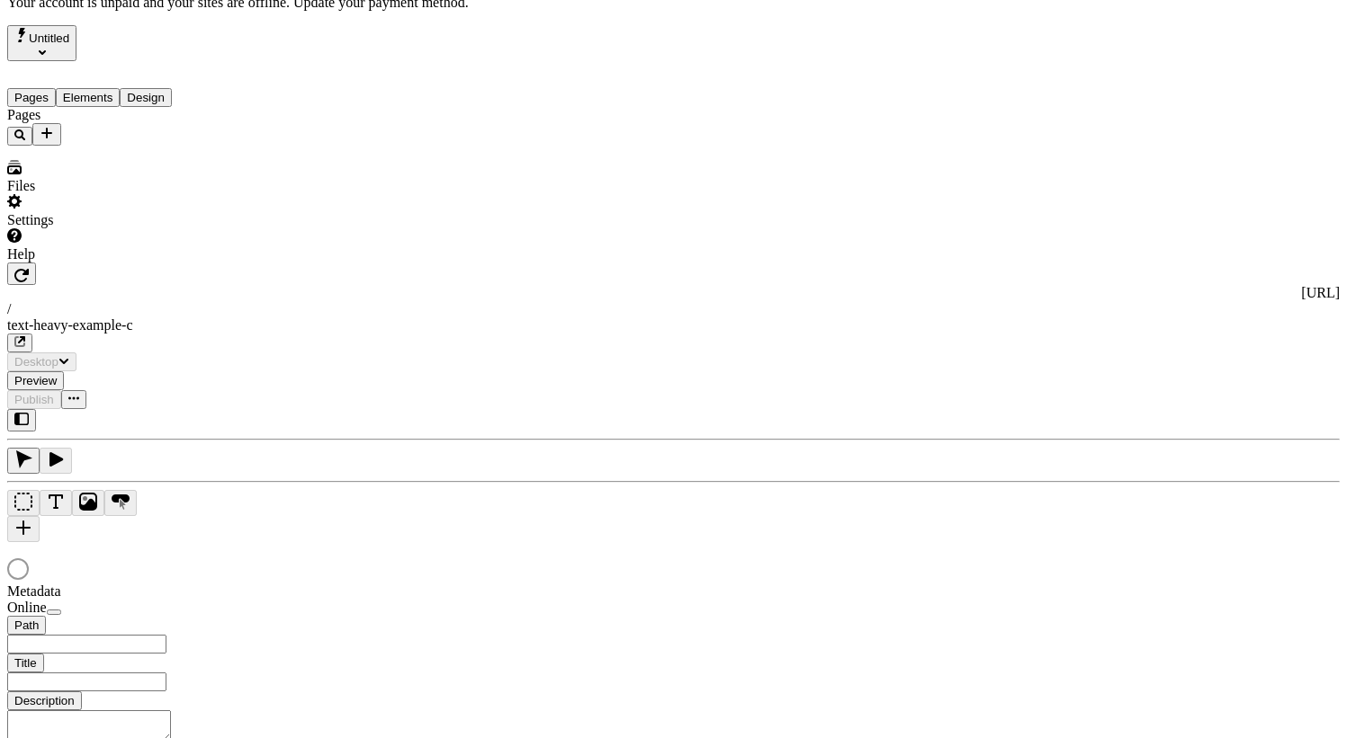
type input "/text-heavy-example-c"
type input "Text Heavy Example C"
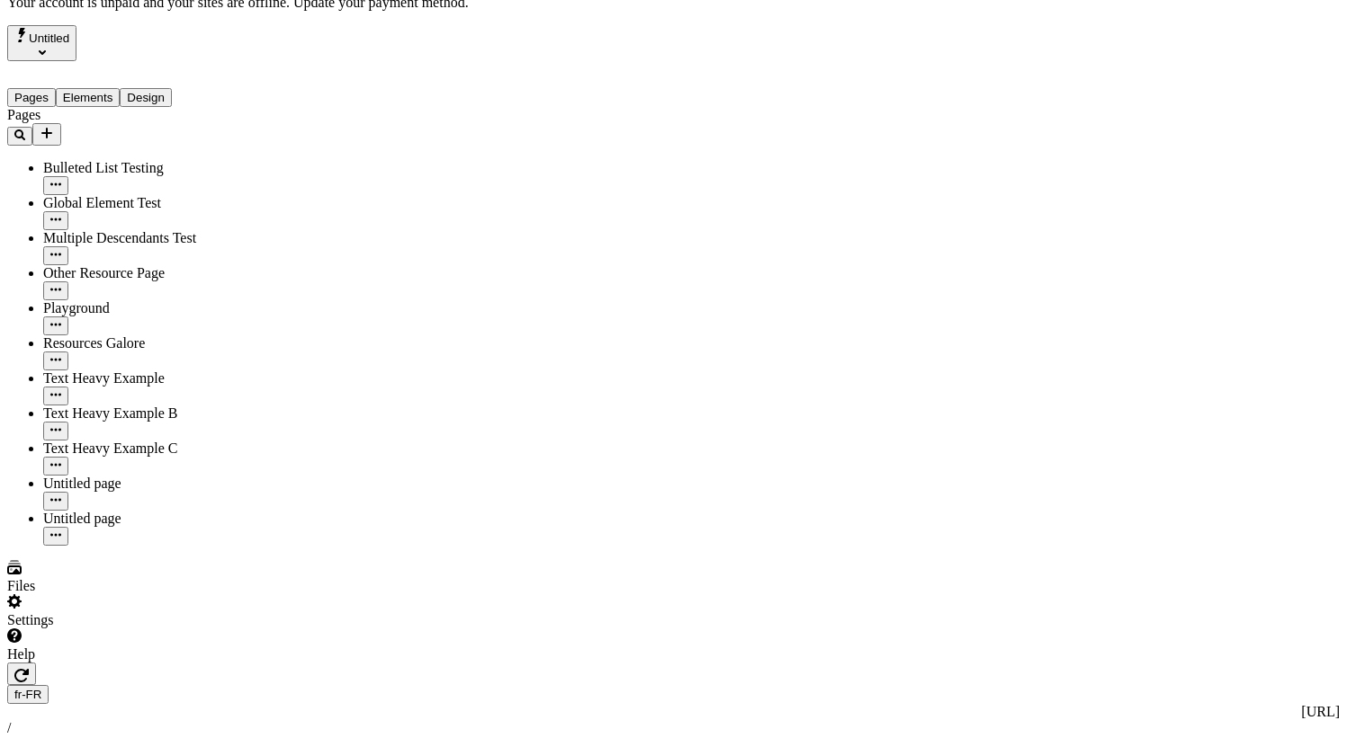
scroll to position [0, 0]
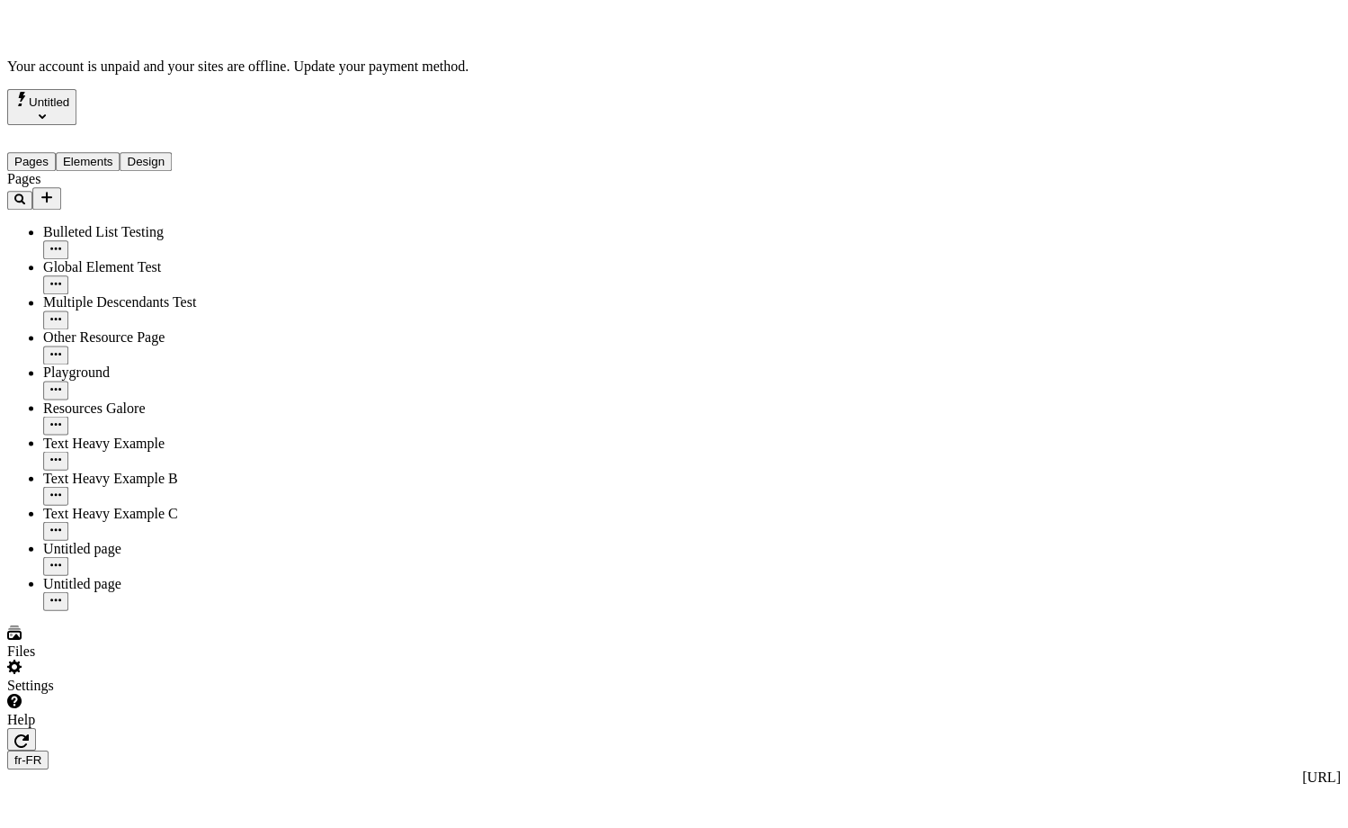
scroll to position [0, 1]
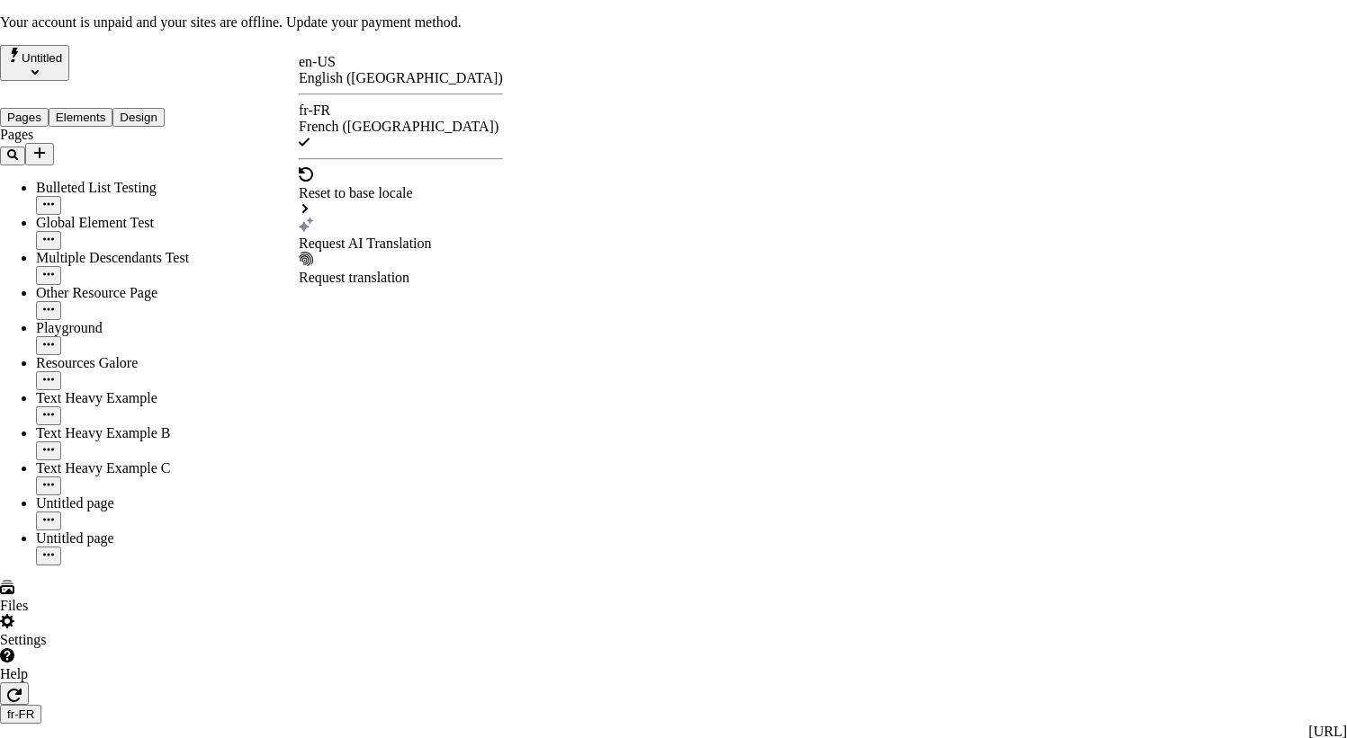
click at [371, 236] on div "Request AI Translation" at bounding box center [401, 244] width 204 height 16
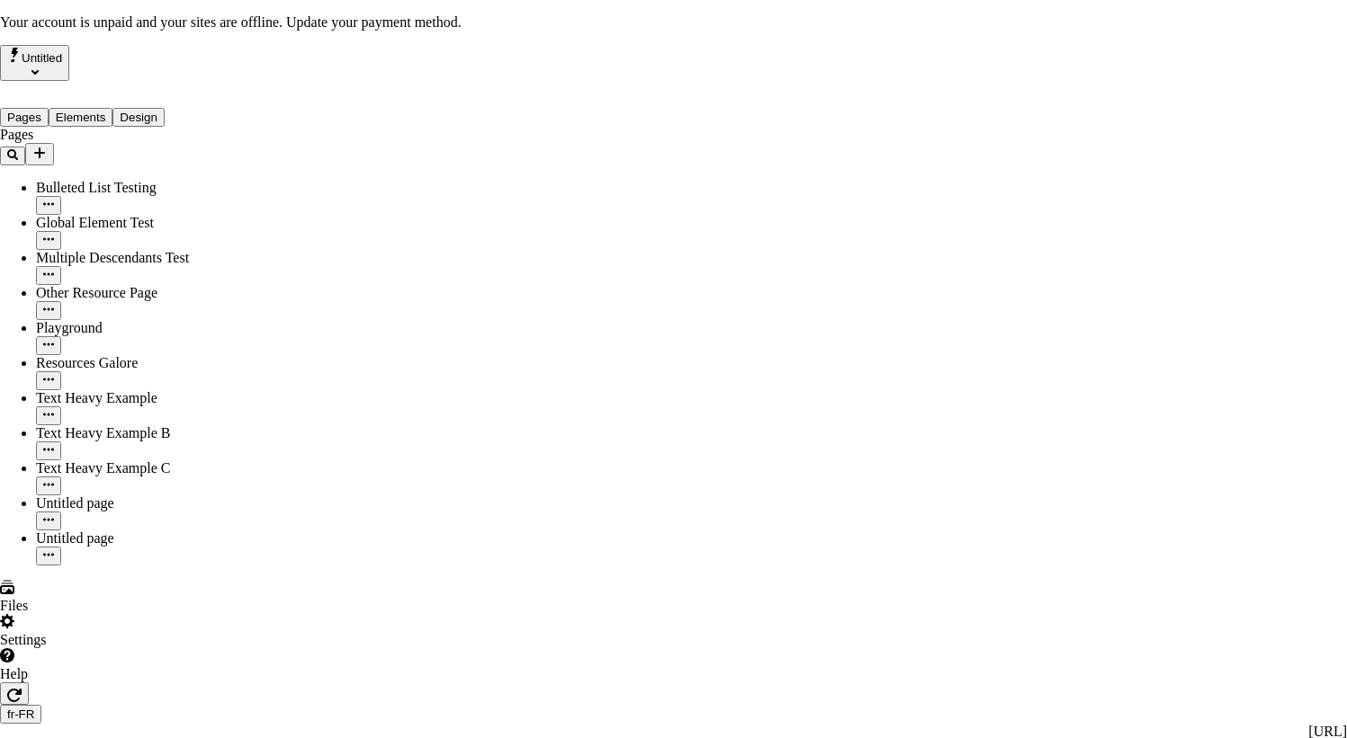
checkbox input "true"
drag, startPoint x: 856, startPoint y: 605, endPoint x: 1143, endPoint y: 556, distance: 291.2
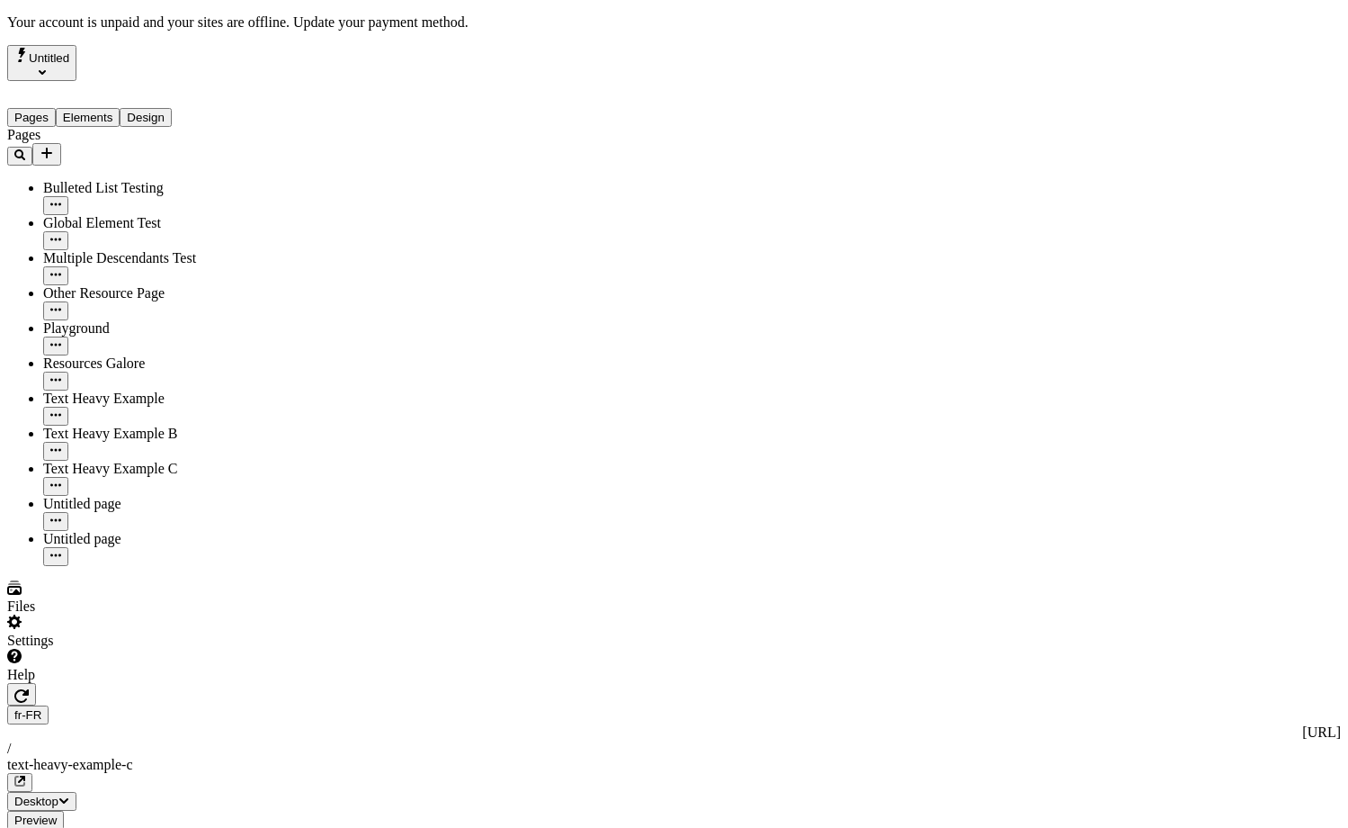
scroll to position [0, 0]
